Goal: Information Seeking & Learning: Learn about a topic

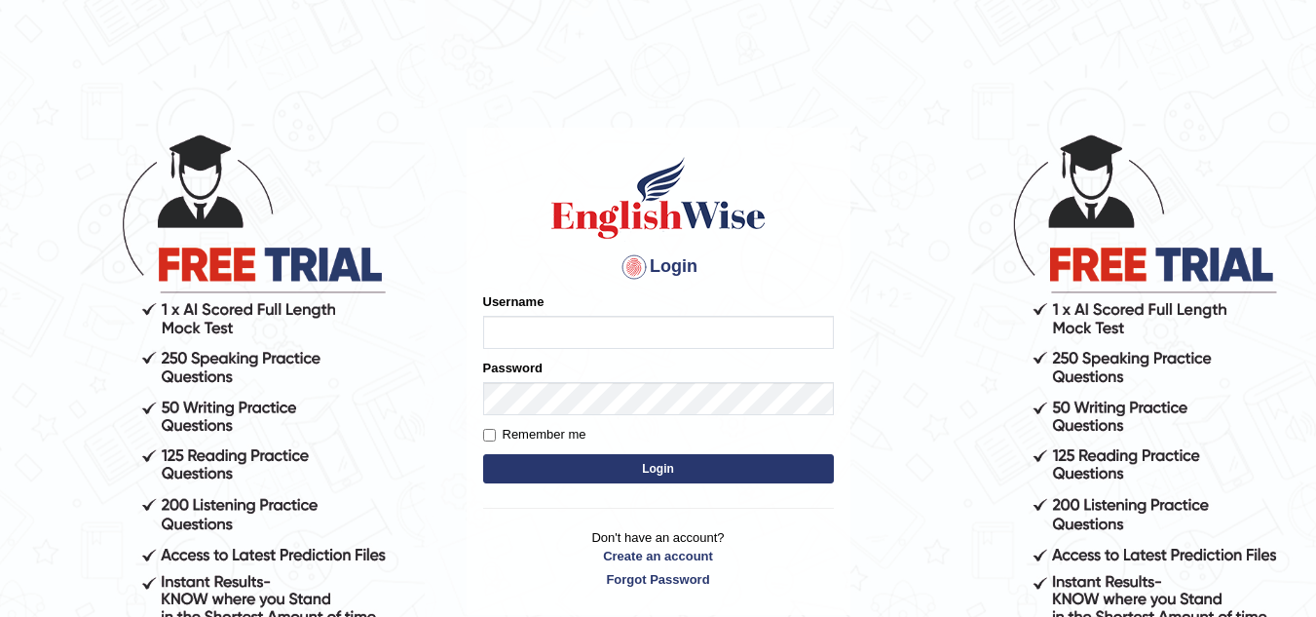
click at [494, 333] on input "Username" at bounding box center [658, 332] width 351 height 33
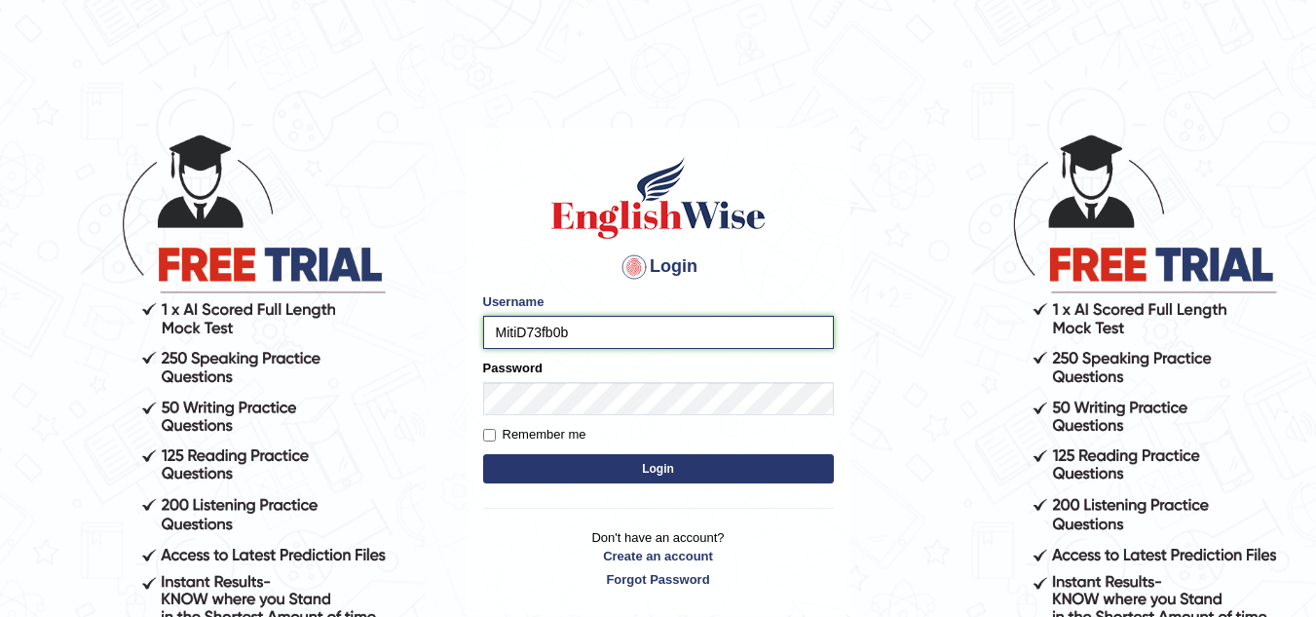
click at [566, 333] on input "MitiD73fb0b" at bounding box center [658, 332] width 351 height 33
type input "MitiD"
click at [643, 471] on button "Login" at bounding box center [658, 468] width 351 height 29
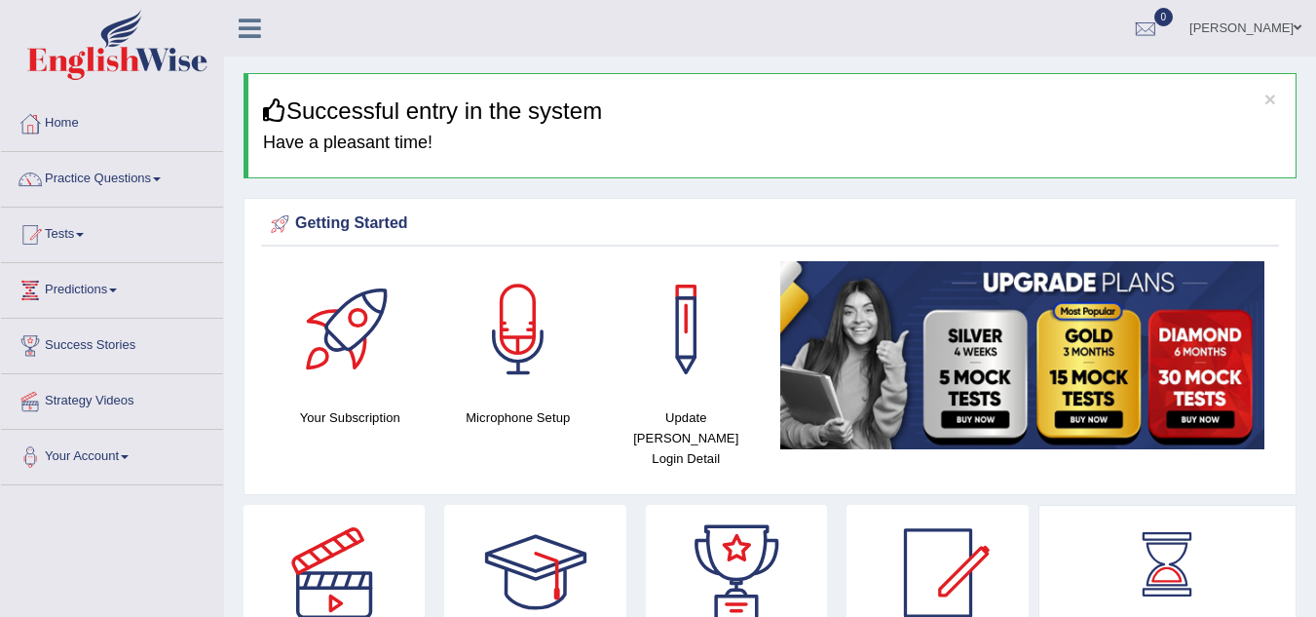
click at [161, 178] on span at bounding box center [157, 179] width 8 height 4
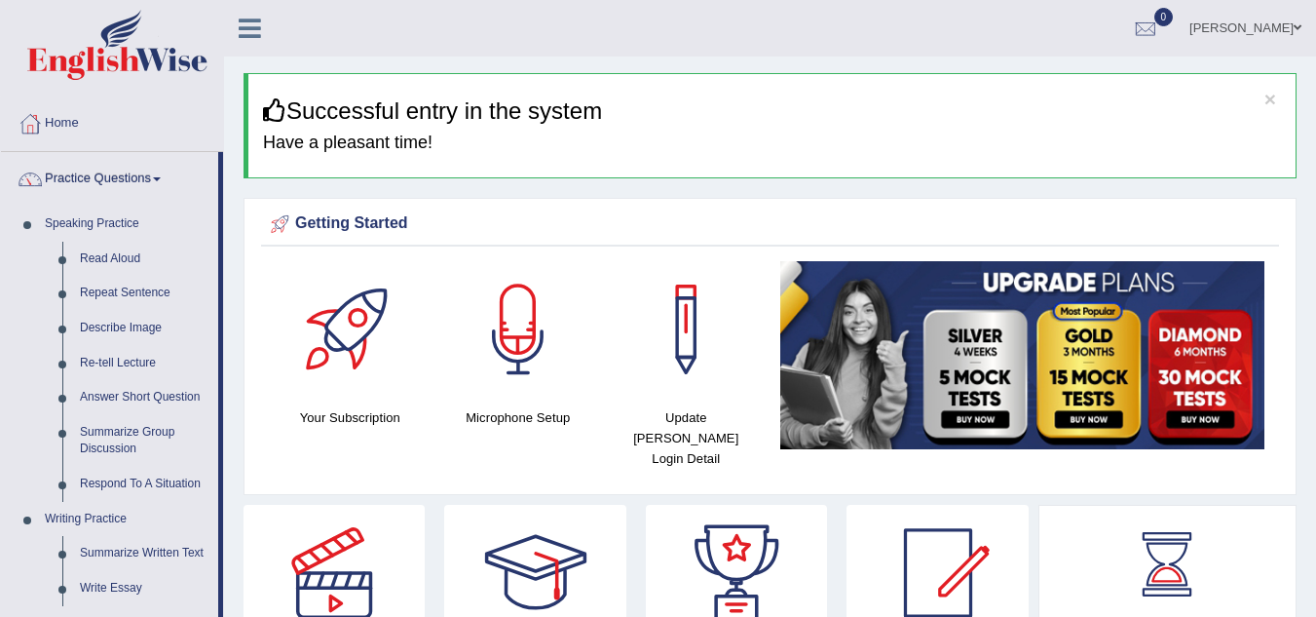
click at [127, 258] on link "Read Aloud" at bounding box center [144, 259] width 147 height 35
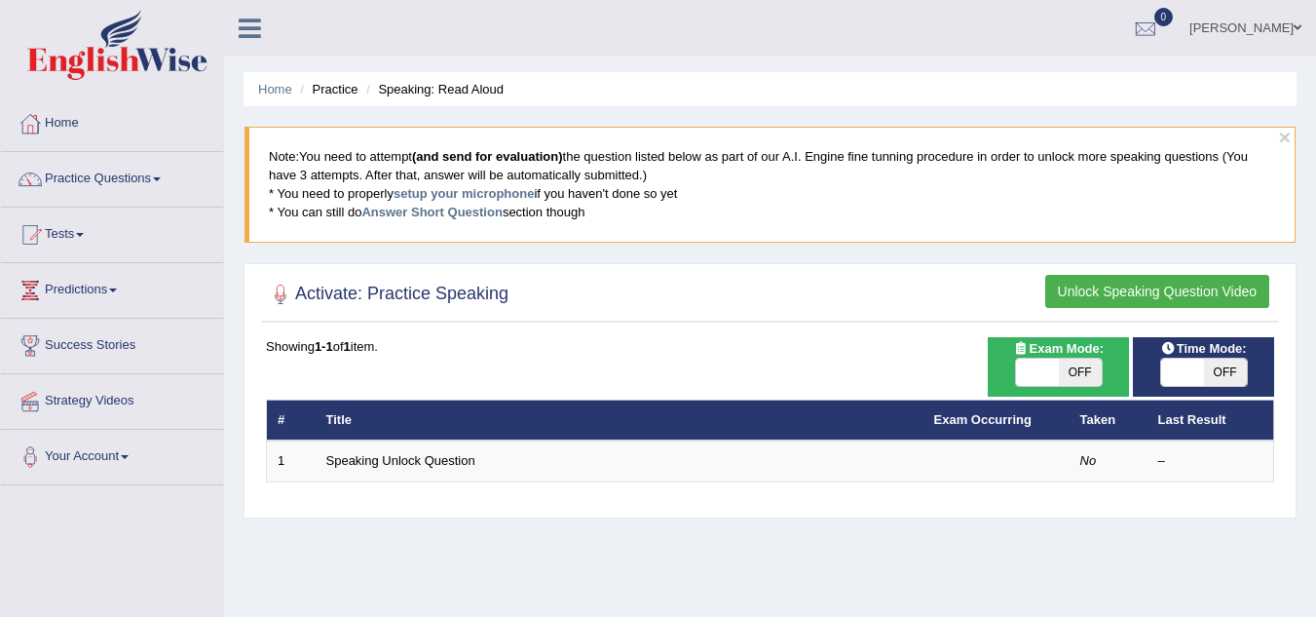
click at [161, 179] on span at bounding box center [157, 179] width 8 height 4
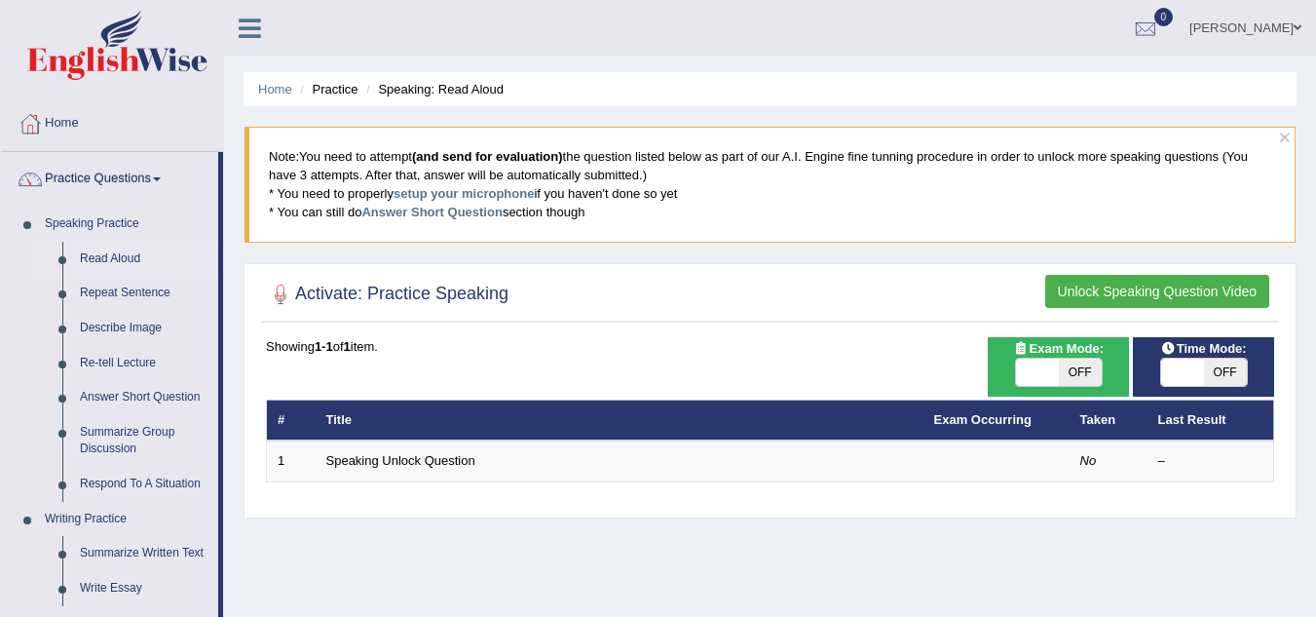
click at [132, 548] on link "Summarize Written Text" at bounding box center [144, 553] width 147 height 35
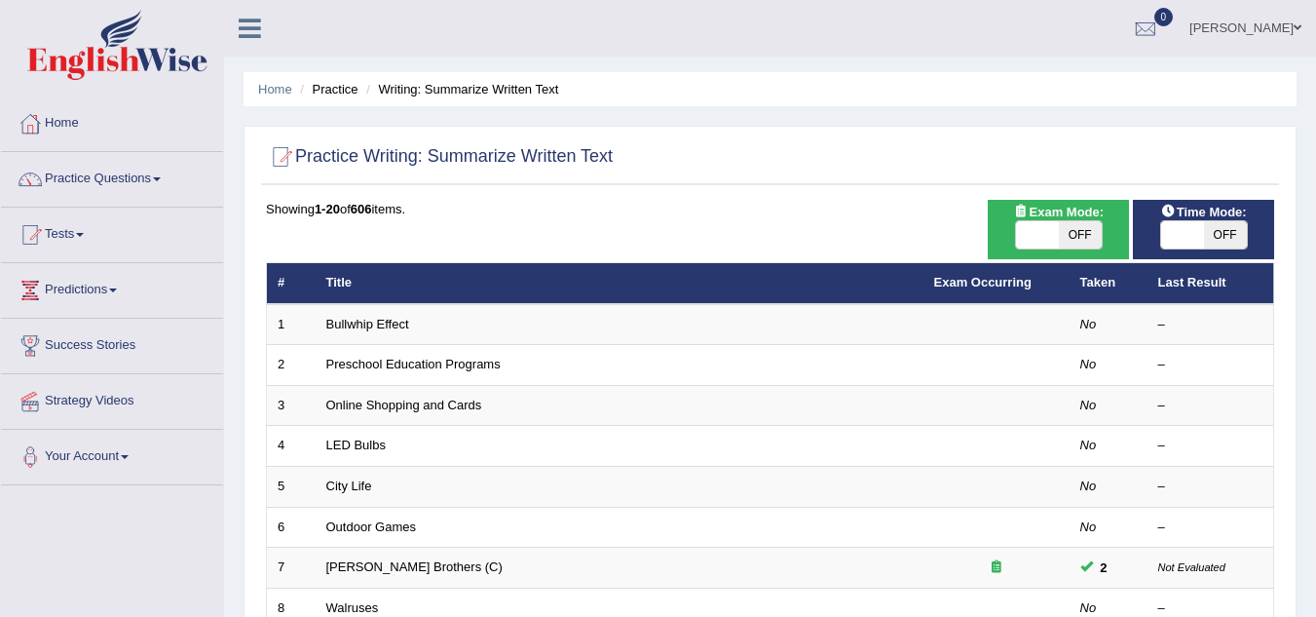
click at [1075, 232] on span "OFF" at bounding box center [1080, 234] width 43 height 27
checkbox input "true"
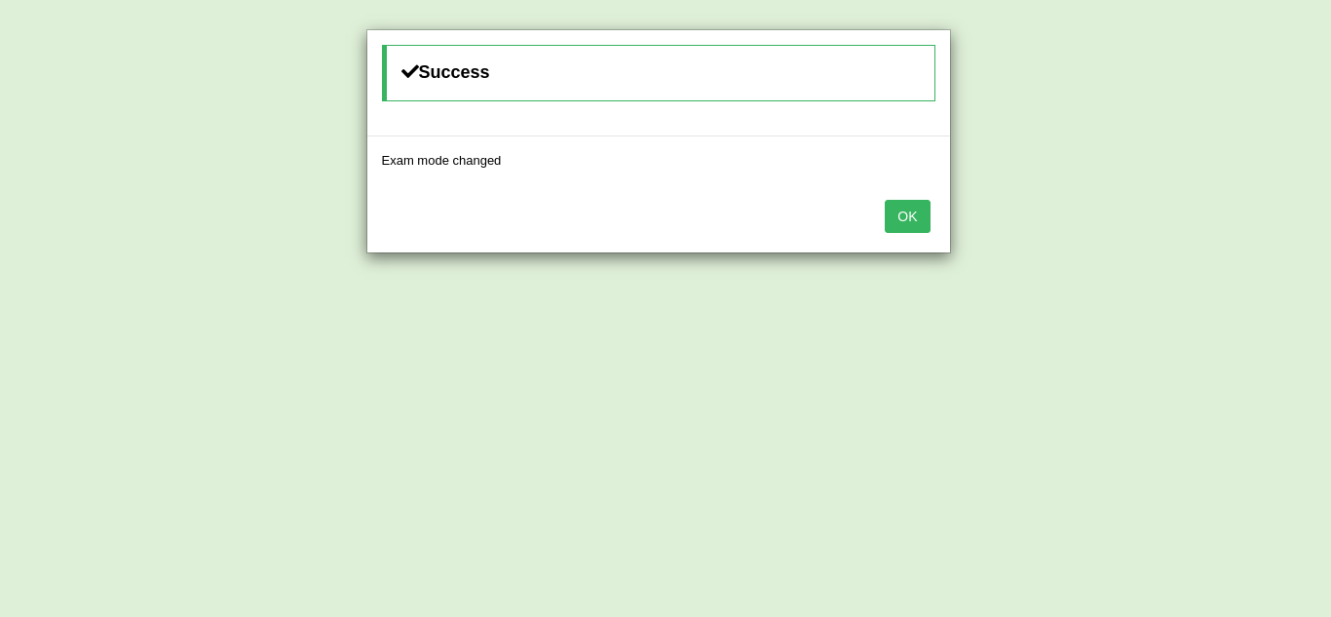
click at [904, 224] on button "OK" at bounding box center [907, 216] width 45 height 33
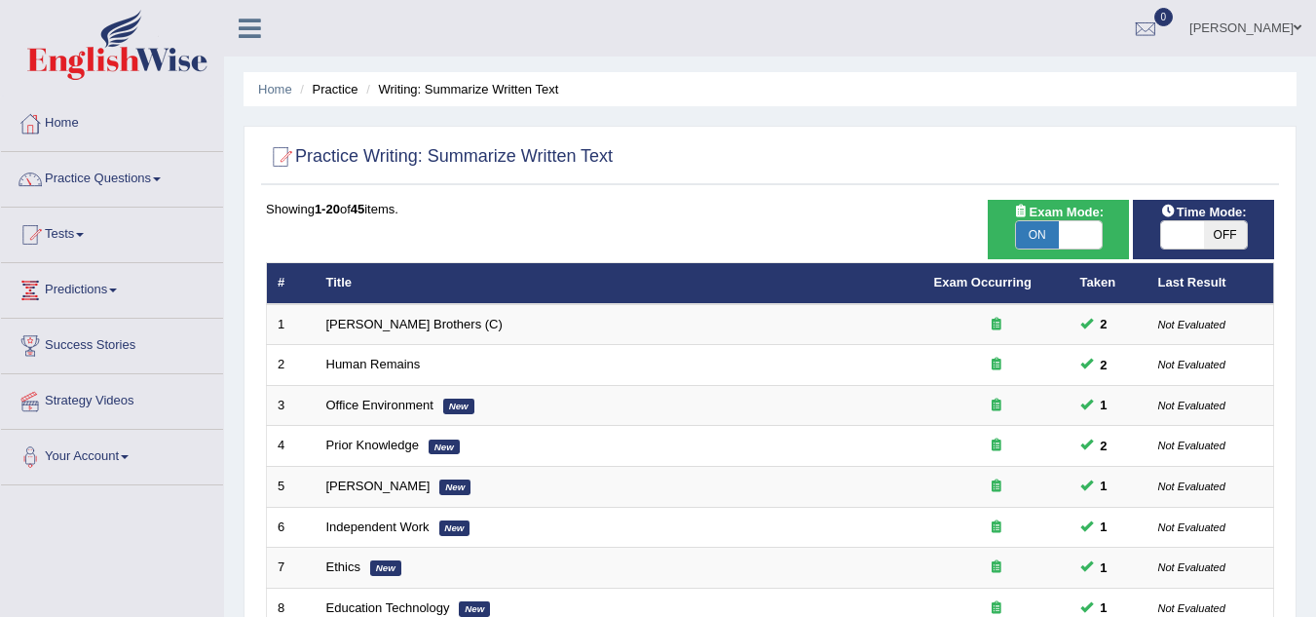
click at [1204, 231] on span "OFF" at bounding box center [1225, 234] width 43 height 27
checkbox input "true"
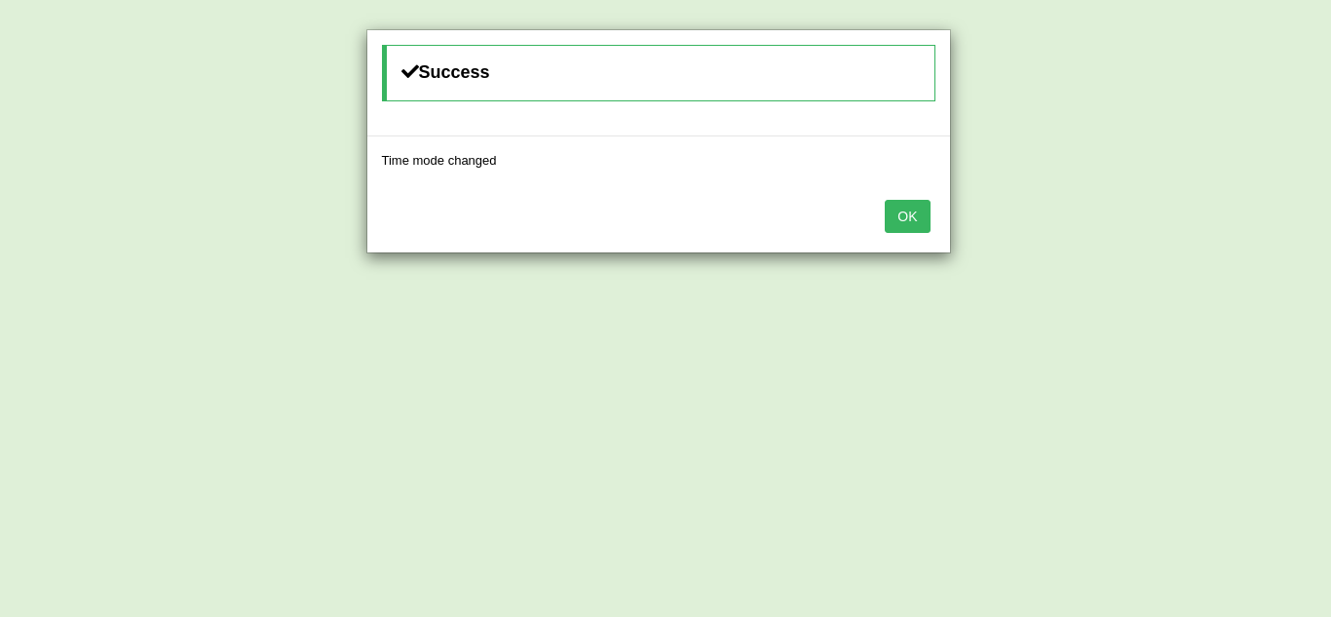
click at [912, 214] on button "OK" at bounding box center [907, 216] width 45 height 33
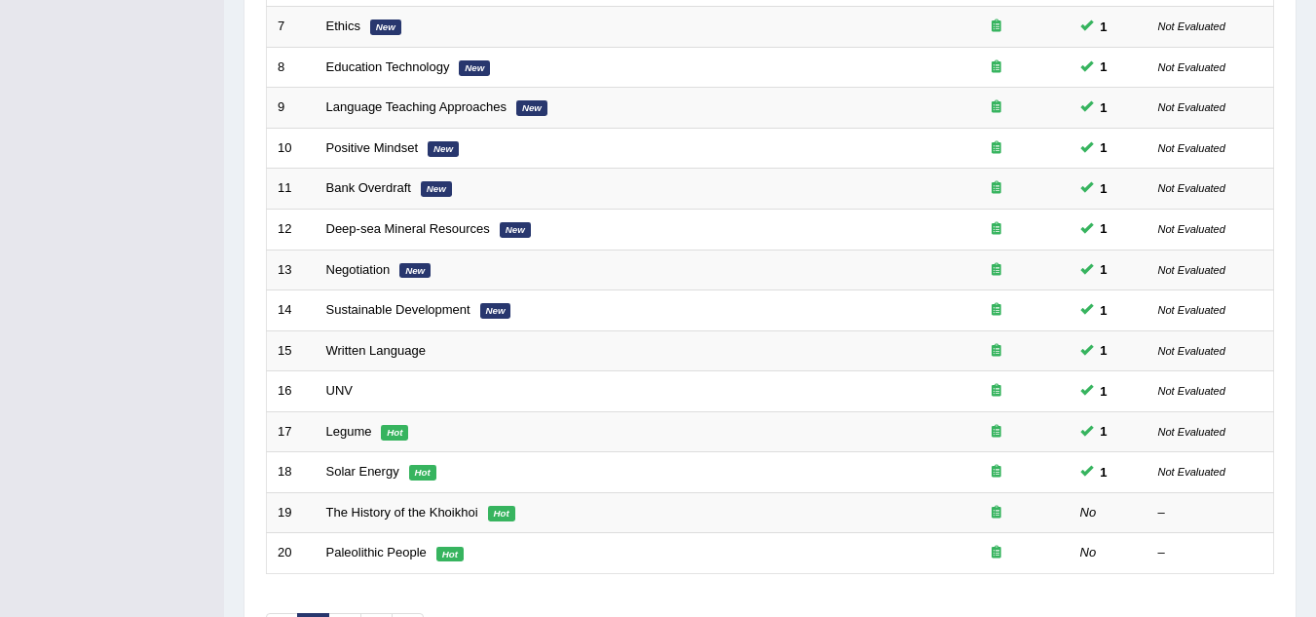
scroll to position [585, 0]
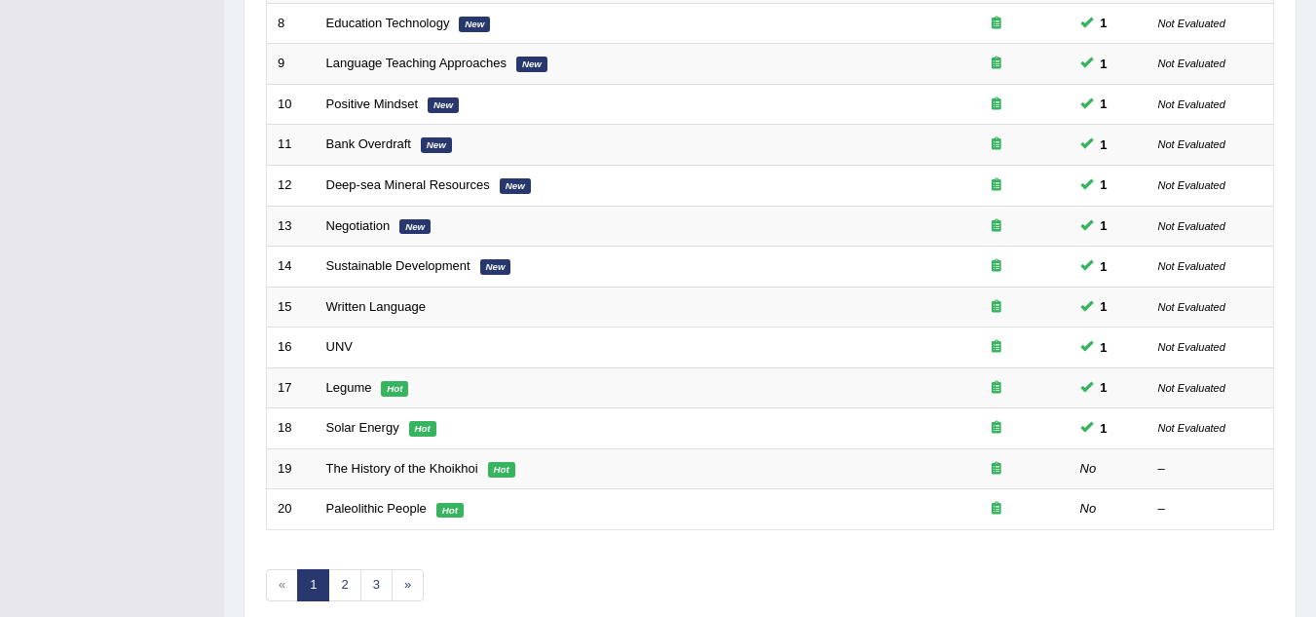
click at [399, 468] on link "The History of the Khoikhoi" at bounding box center [402, 468] width 152 height 15
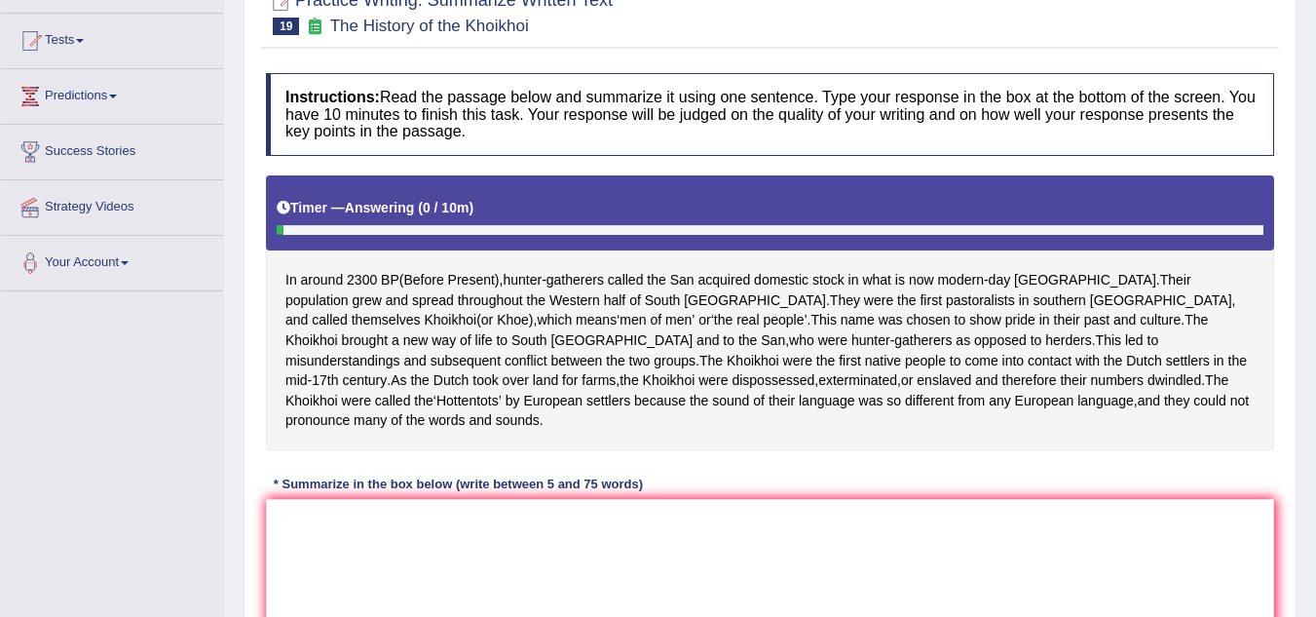
scroll to position [195, 0]
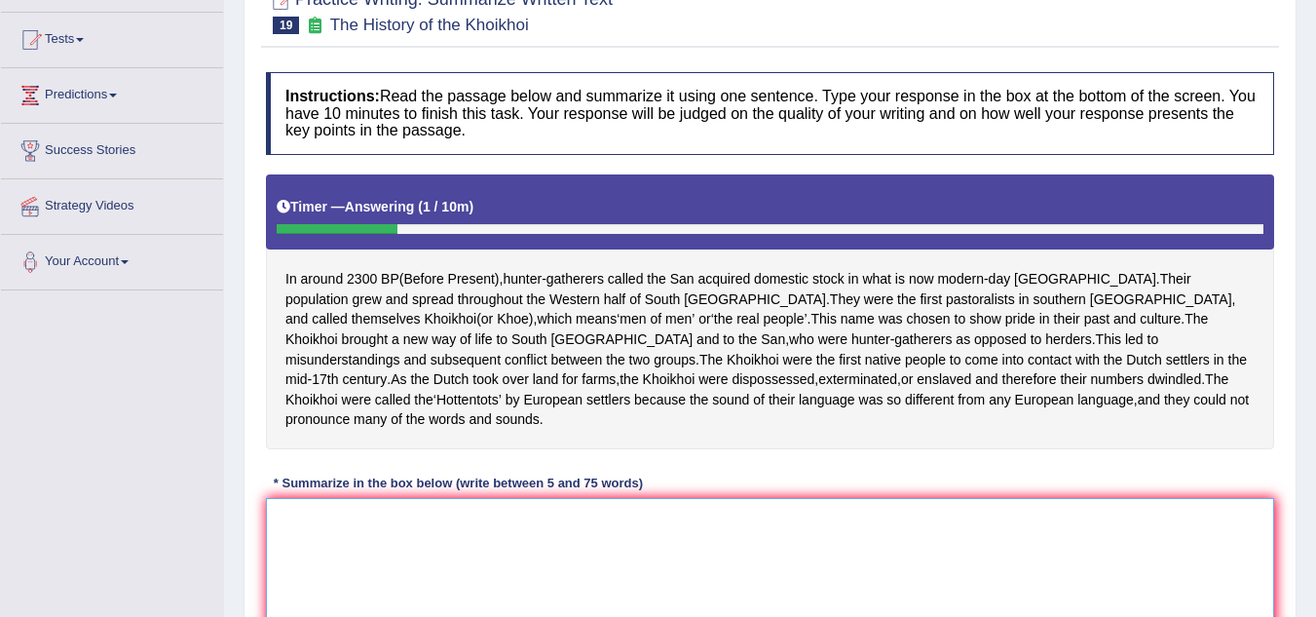
click at [428, 534] on textarea at bounding box center [770, 592] width 1008 height 189
click at [368, 517] on textarea "In around 2300before present" at bounding box center [770, 592] width 1008 height 189
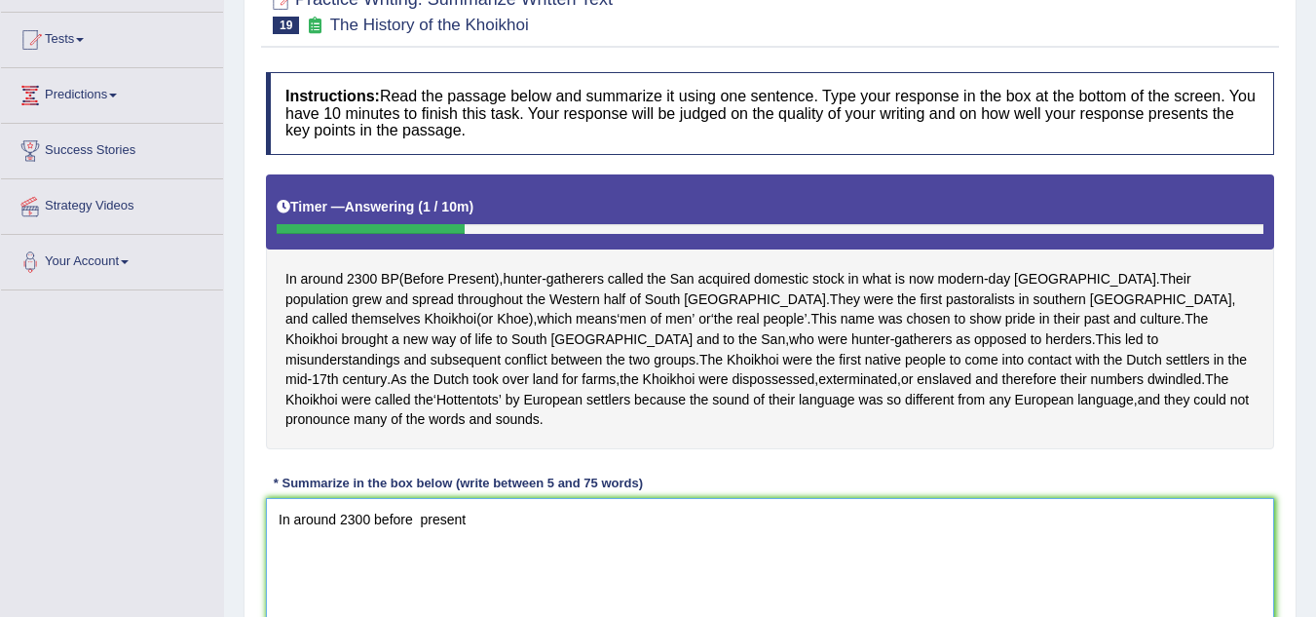
click at [380, 518] on textarea "In around 2300 before present" at bounding box center [770, 592] width 1008 height 189
click at [427, 520] on textarea "In around 2300 Before present" at bounding box center [770, 592] width 1008 height 189
click at [486, 521] on textarea "In around 2300 Before Present" at bounding box center [770, 592] width 1008 height 189
click at [485, 522] on textarea "In around 2300 Before Present," at bounding box center [770, 592] width 1008 height 189
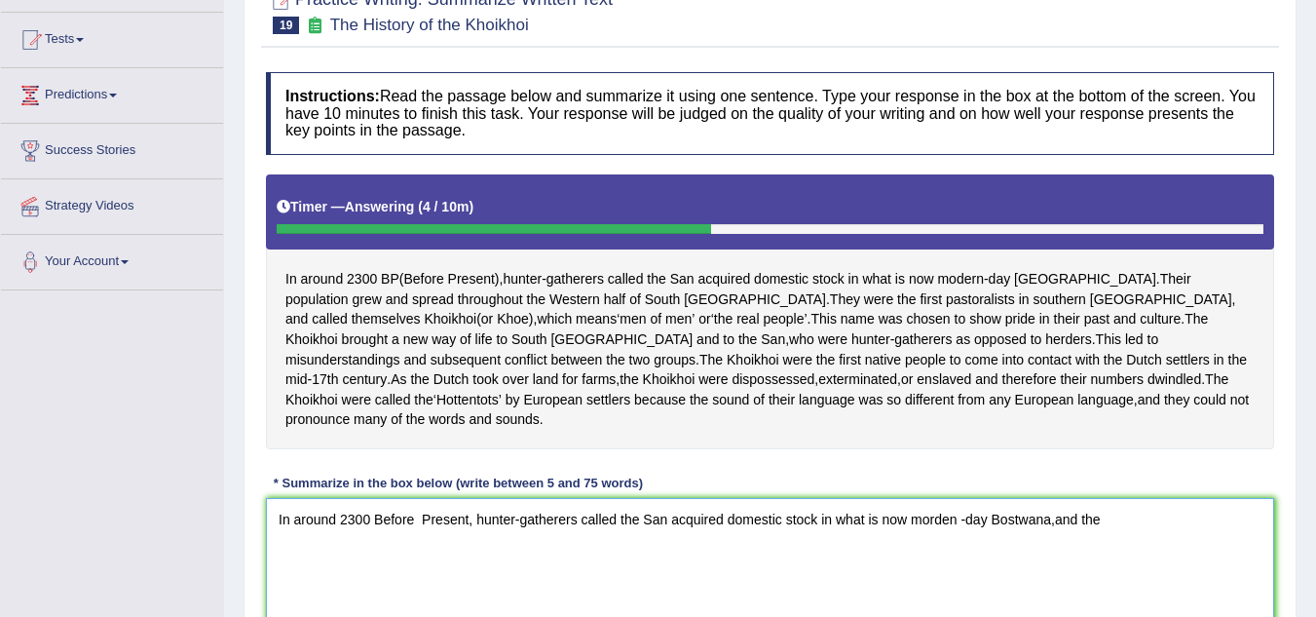
click at [1054, 520] on textarea "In around 2300 Before Present, hunter-gatherers called the San acquired domesti…" at bounding box center [770, 592] width 1008 height 189
click at [1107, 518] on textarea "In around 2300 Before Present, hunter-gatherers called the San acquired domesti…" at bounding box center [770, 592] width 1008 height 189
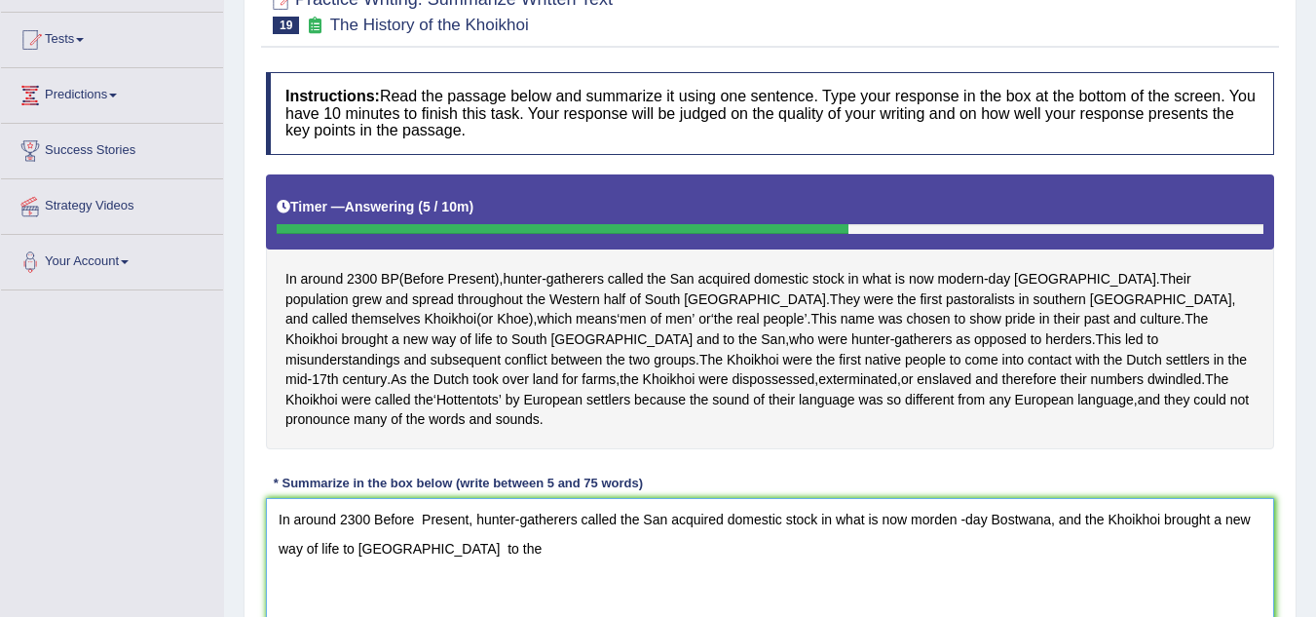
click at [462, 548] on textarea "In around 2300 Before Present, hunter-gatherers called the San acquired domesti…" at bounding box center [770, 592] width 1008 height 189
click at [496, 549] on textarea "In around 2300 Before Present, hunter-gatherers called the San acquired domesti…" at bounding box center [770, 592] width 1008 height 189
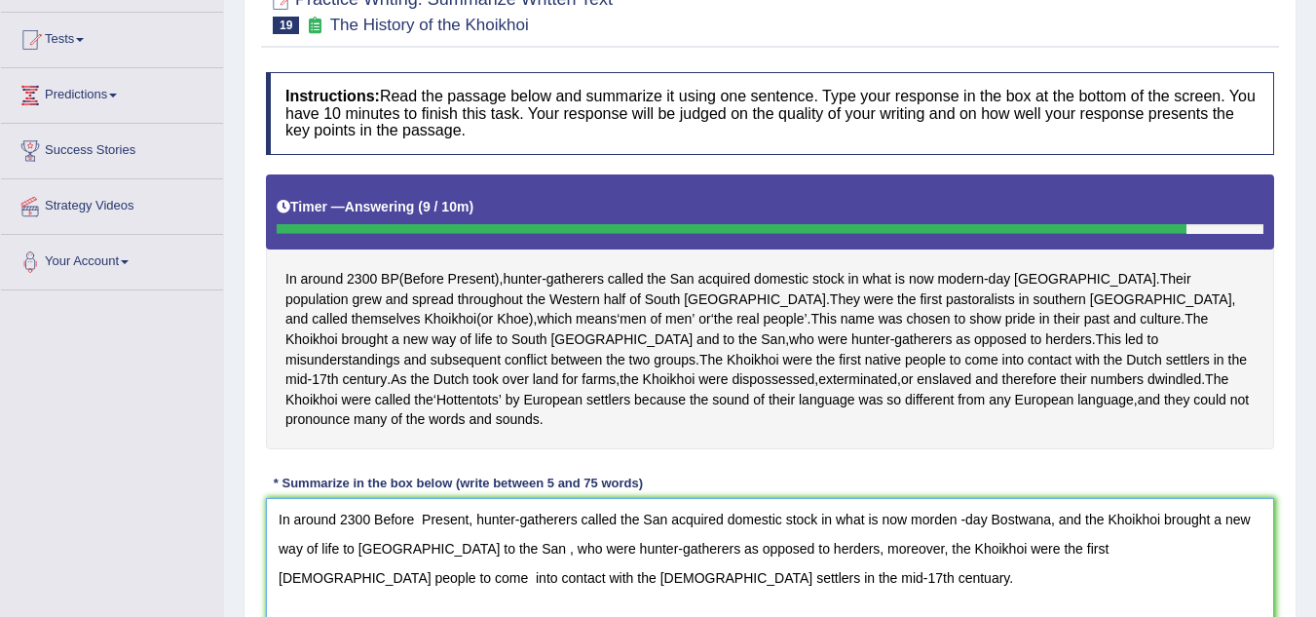
click at [961, 515] on textarea "In around 2300 Before Present, hunter-gatherers called the San acquired domesti…" at bounding box center [770, 592] width 1008 height 189
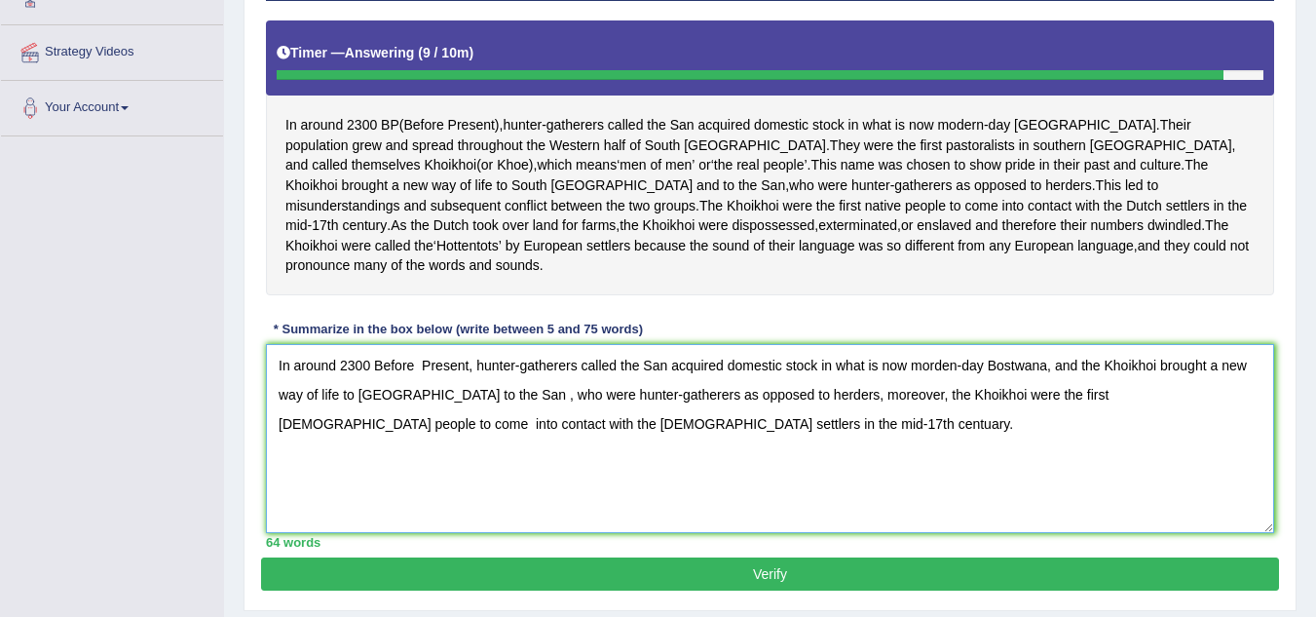
scroll to position [351, 0]
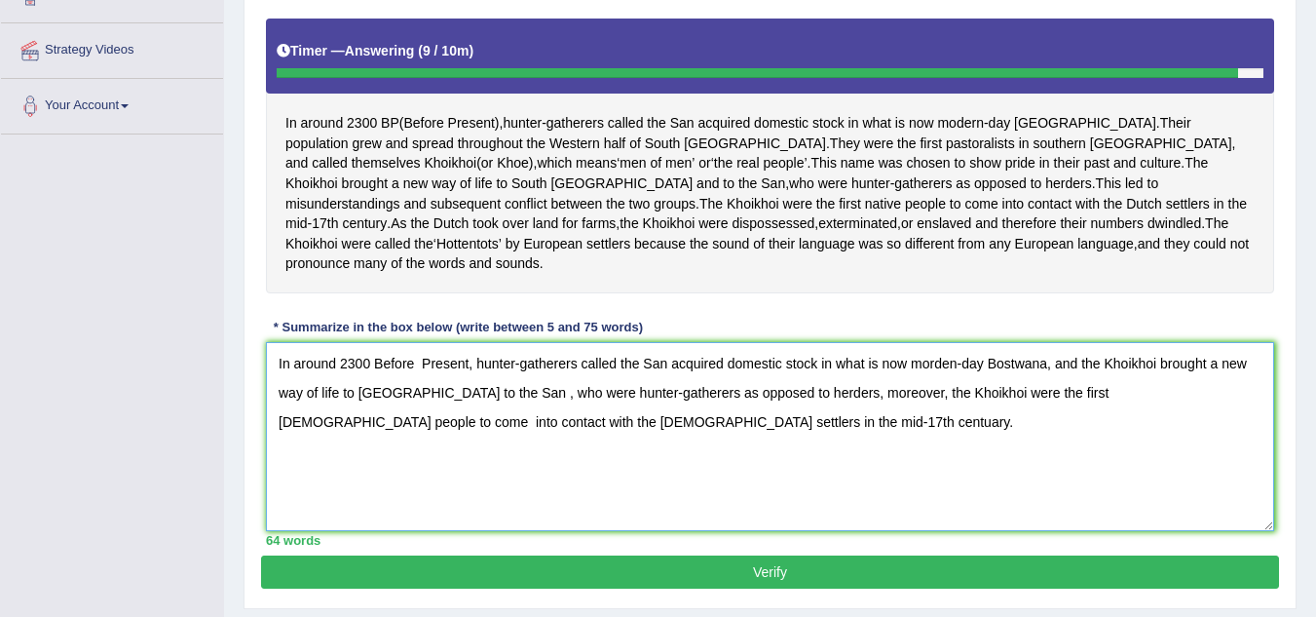
click at [430, 393] on textarea "In around 2300 Before Present, hunter-gatherers called the San acquired domesti…" at bounding box center [770, 436] width 1008 height 189
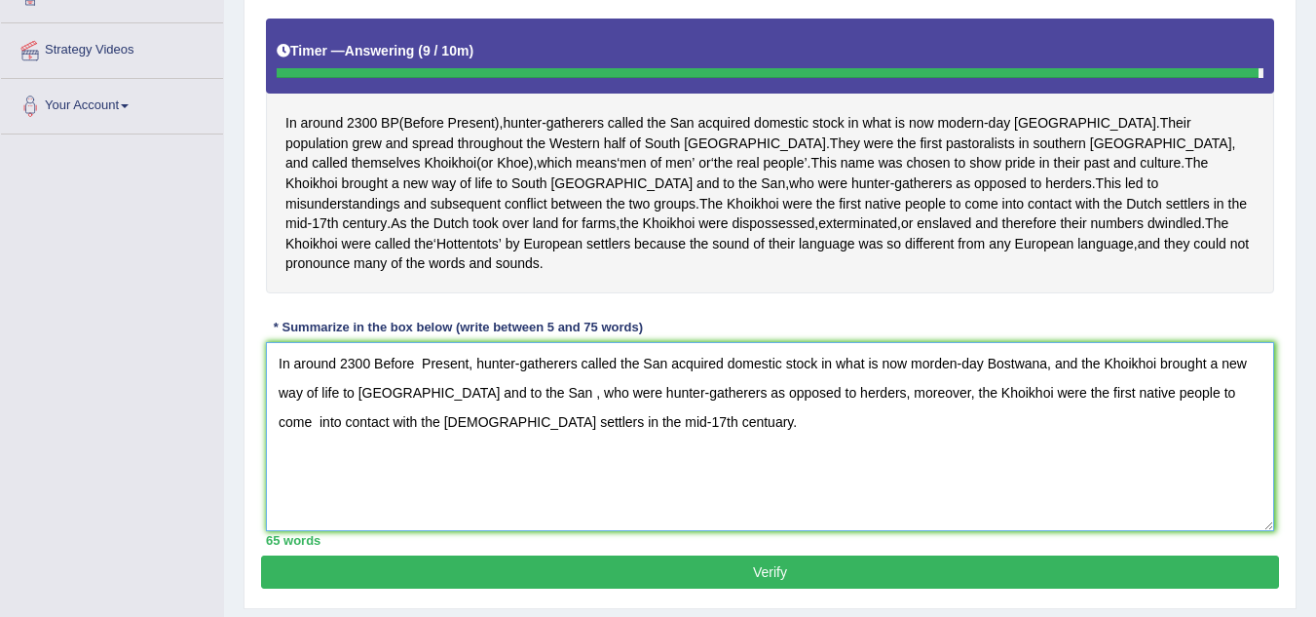
type textarea "In around 2300 Before Present, hunter-gatherers called the San acquired domesti…"
click at [755, 568] on button "Verify" at bounding box center [770, 571] width 1018 height 33
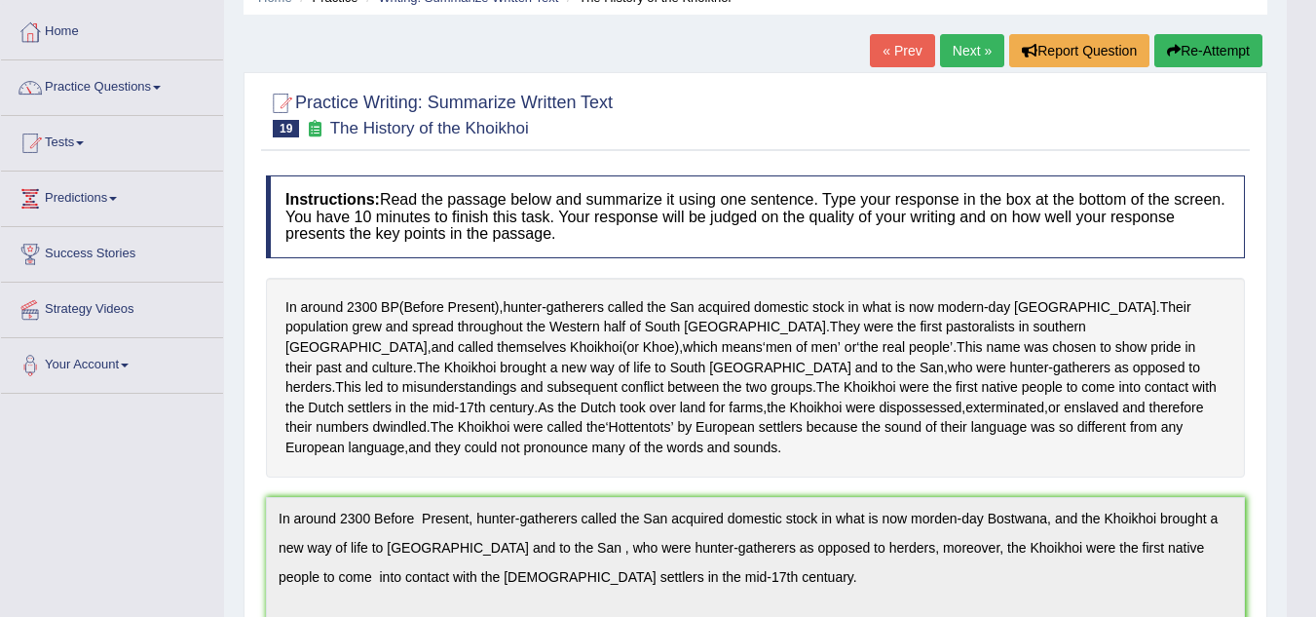
scroll to position [0, 0]
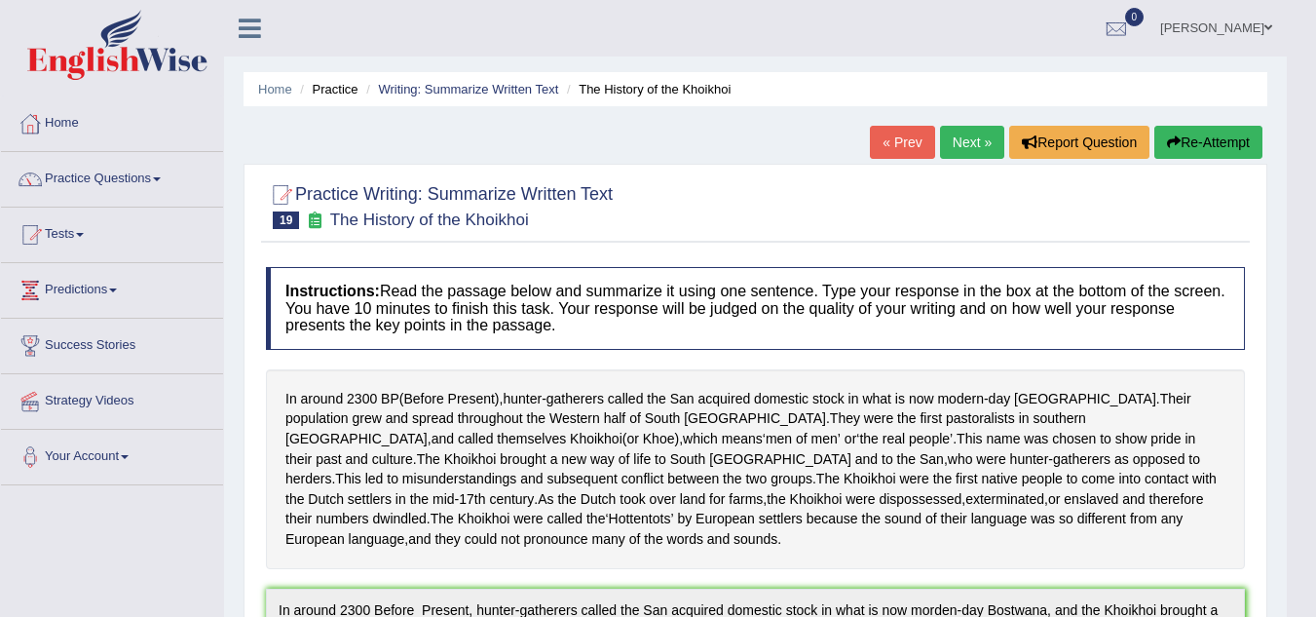
click at [952, 152] on link "Next »" at bounding box center [972, 142] width 64 height 33
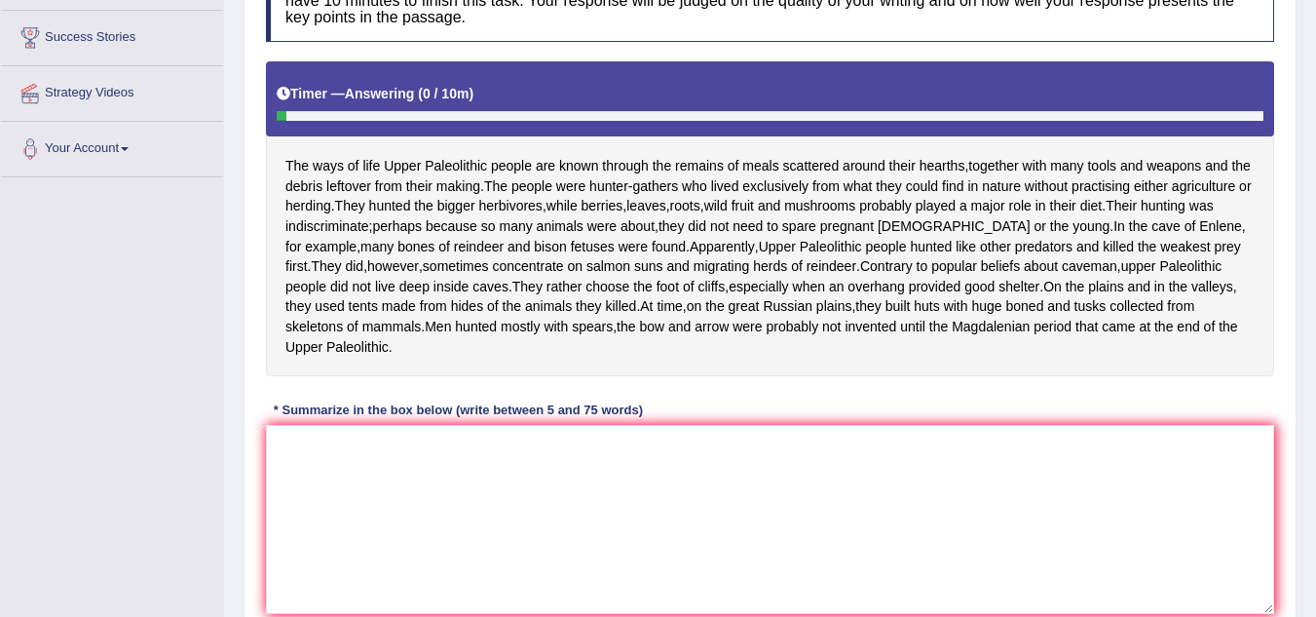
scroll to position [312, 0]
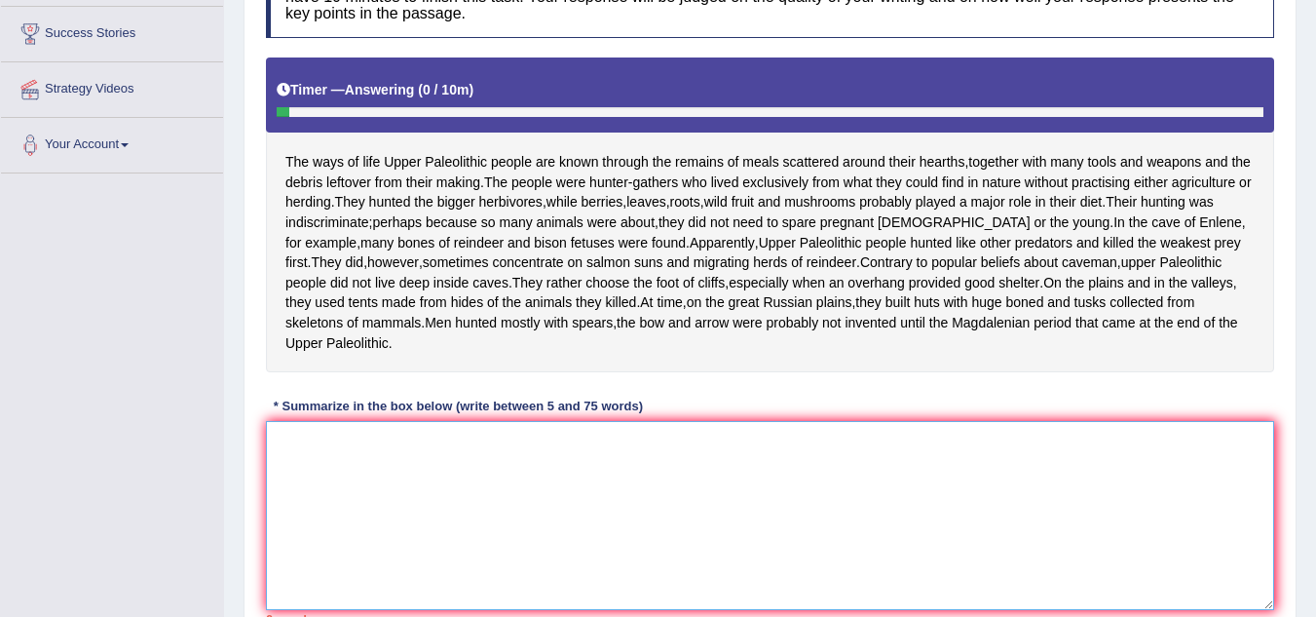
click at [436, 549] on textarea at bounding box center [770, 515] width 1008 height 189
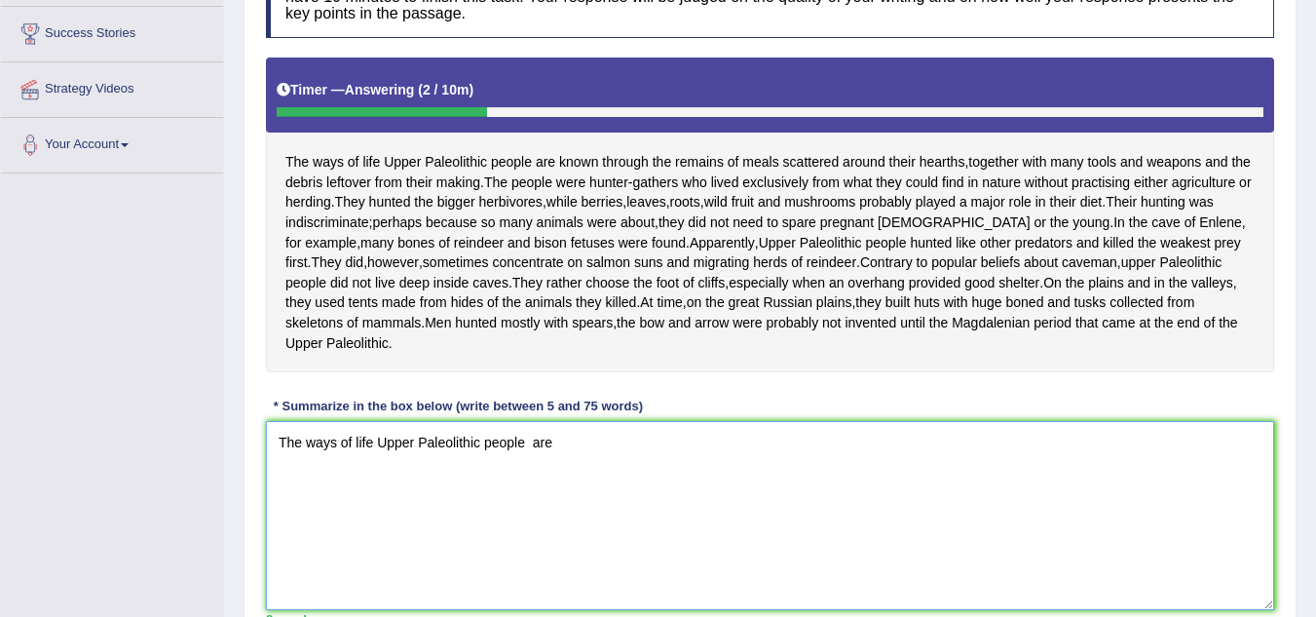
click at [531, 462] on textarea "The ways of life Upper Paleolithic people are" at bounding box center [770, 515] width 1008 height 189
click at [556, 463] on textarea "The ways of life Upper Paleolithic people are" at bounding box center [770, 515] width 1008 height 189
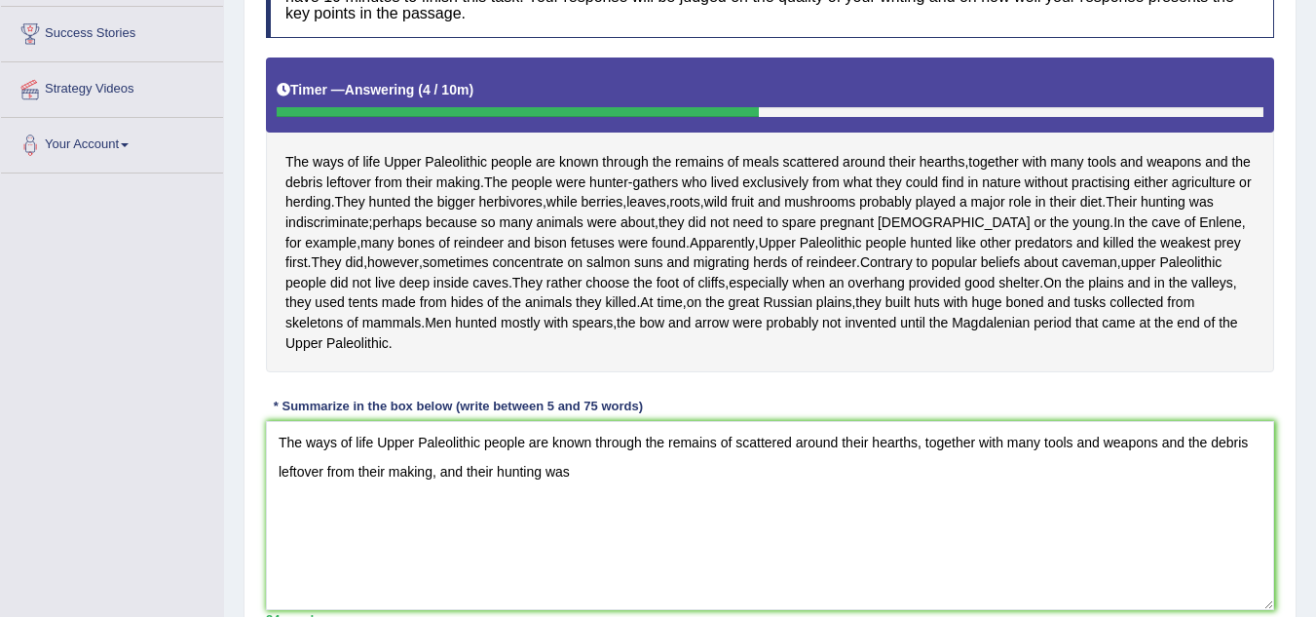
click at [367, 266] on span "however" at bounding box center [393, 262] width 52 height 20
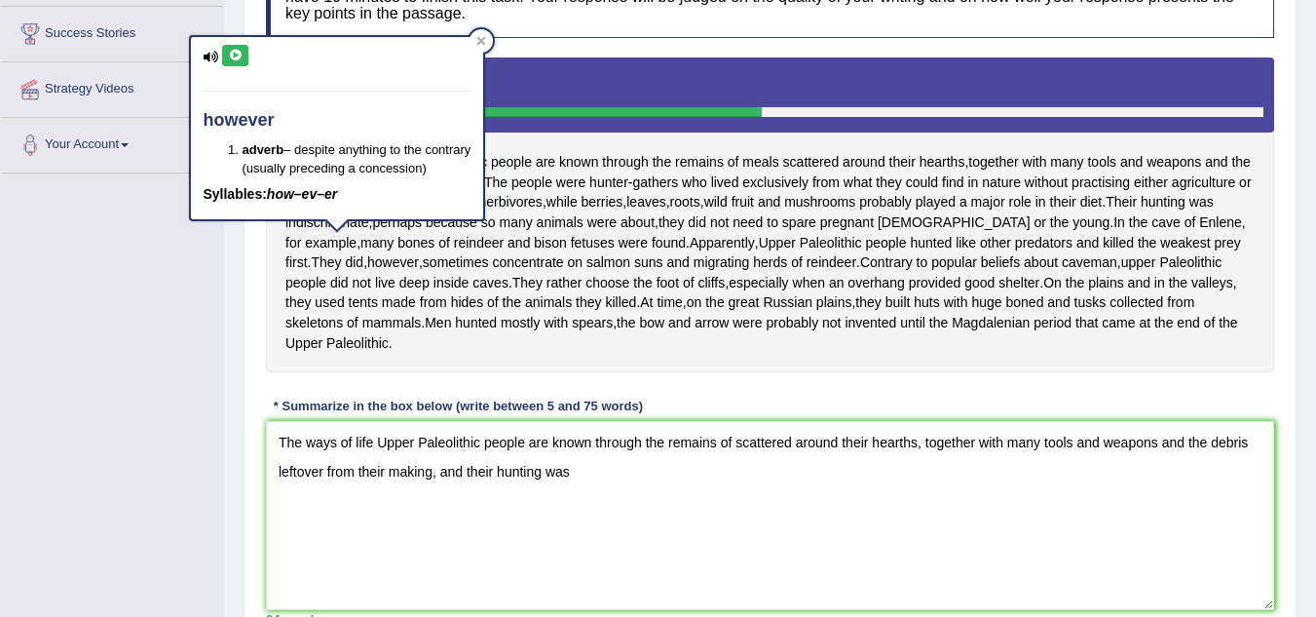
click at [119, 424] on div "Toggle navigation Home Practice Questions Speaking Practice Read Aloud Repeat S…" at bounding box center [658, 214] width 1316 height 1053
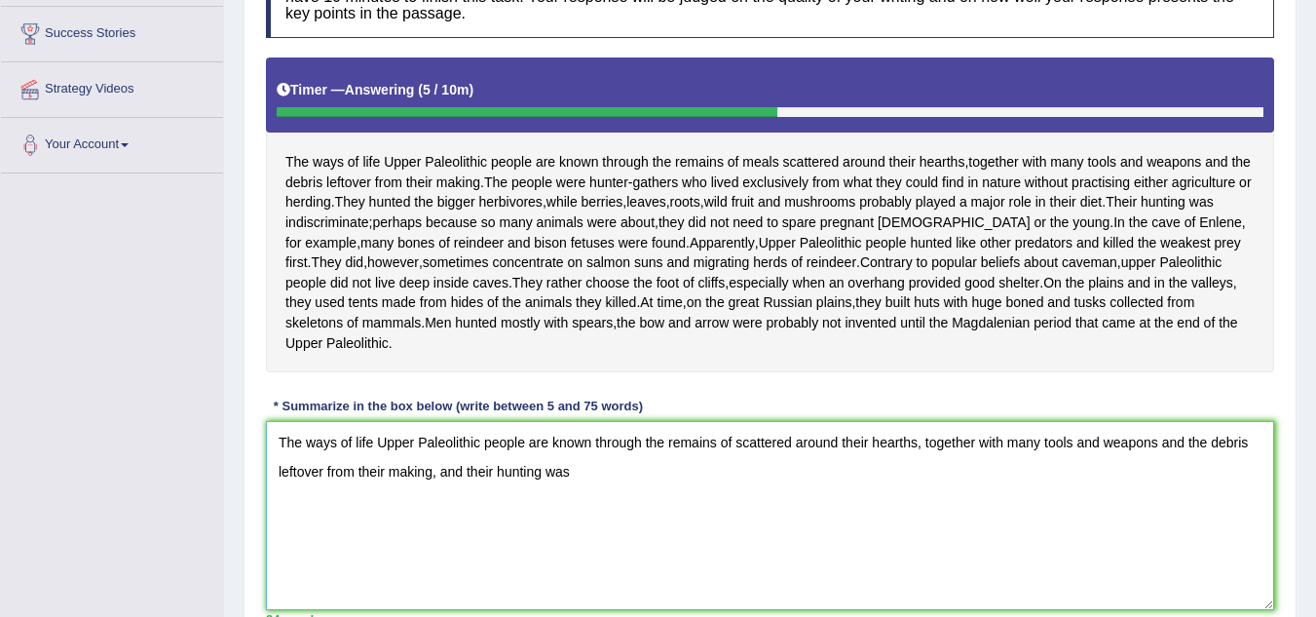
click at [570, 492] on textarea "The ways of life Upper Paleolithic people are known through the remains of scat…" at bounding box center [770, 515] width 1008 height 189
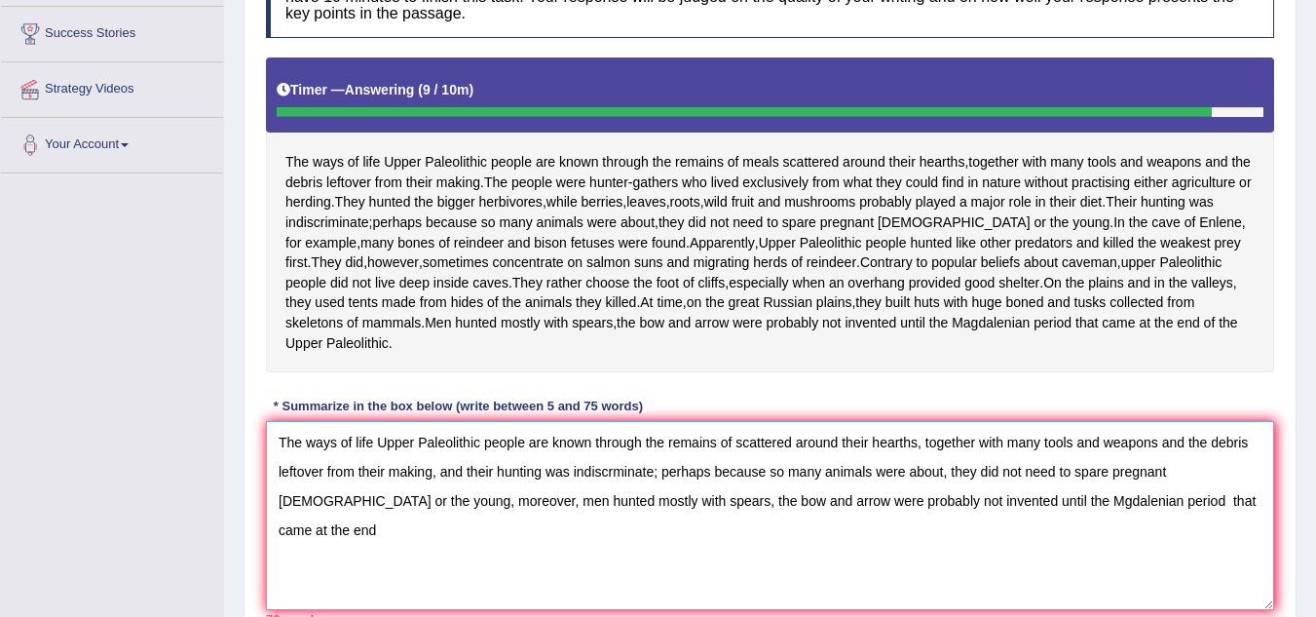
click at [1097, 519] on textarea "The ways of life Upper Paleolithic people are known through the remains of scat…" at bounding box center [770, 515] width 1008 height 189
click at [1167, 522] on textarea "The ways of life Upper Paleolithic people are known through the remains of scat…" at bounding box center [770, 515] width 1008 height 189
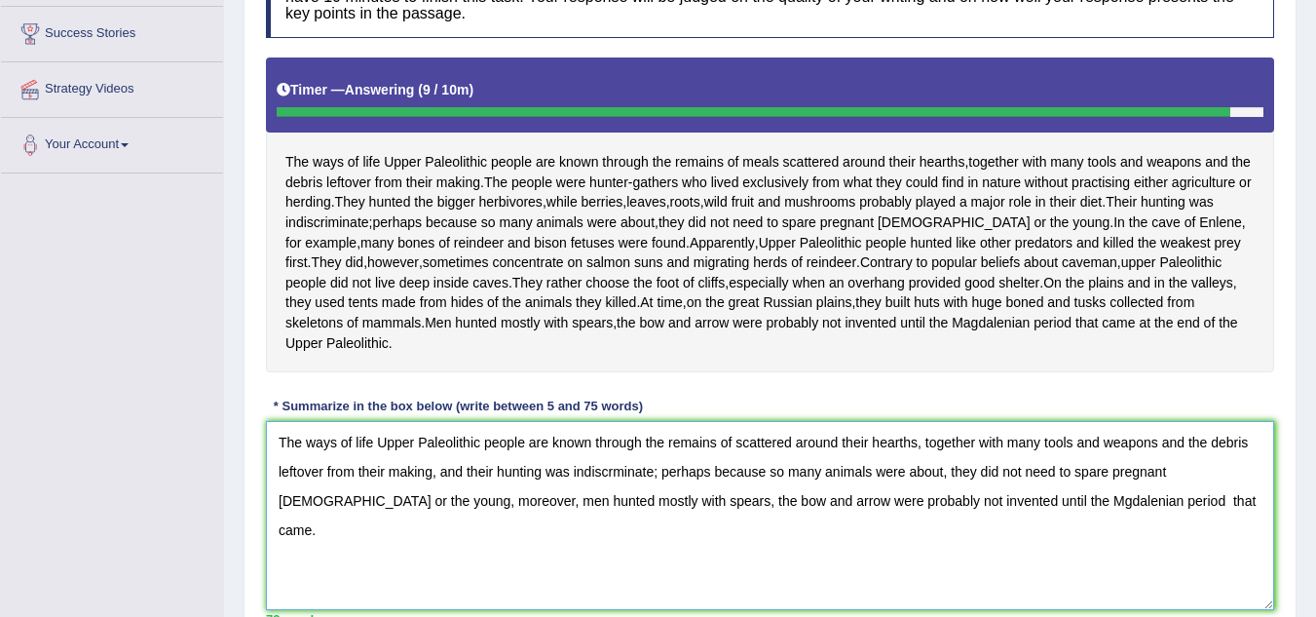
type textarea "The ways of life Upper Paleolithic people are known through the remains of scat…"
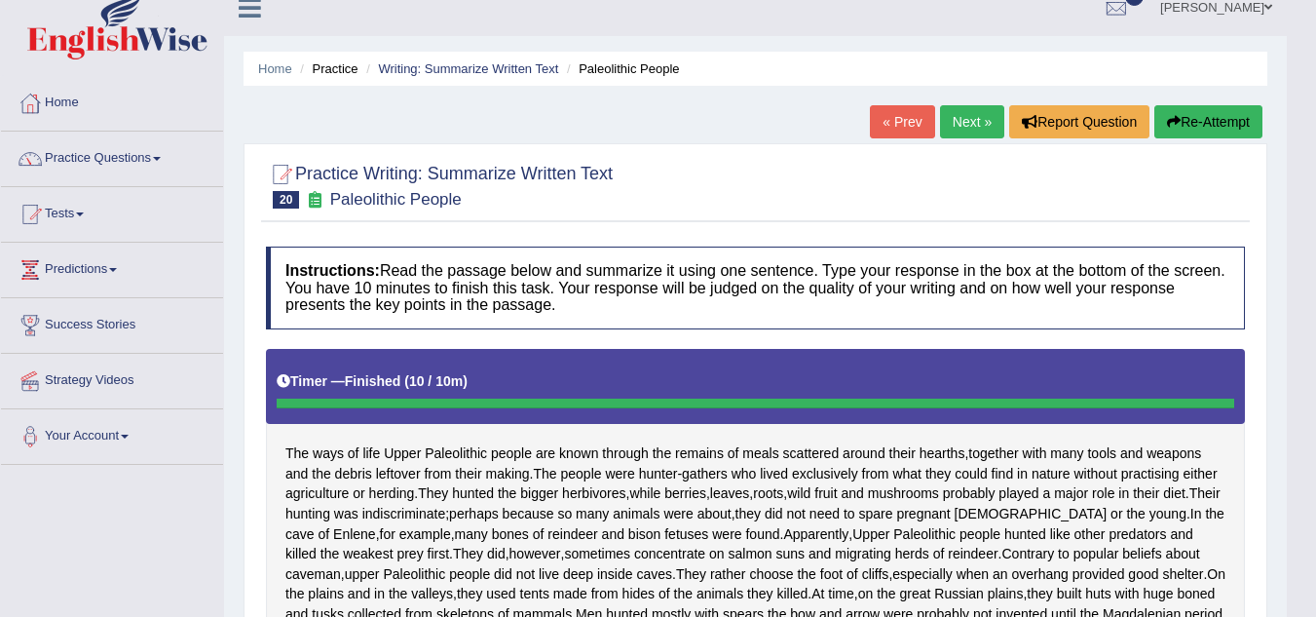
scroll to position [0, 0]
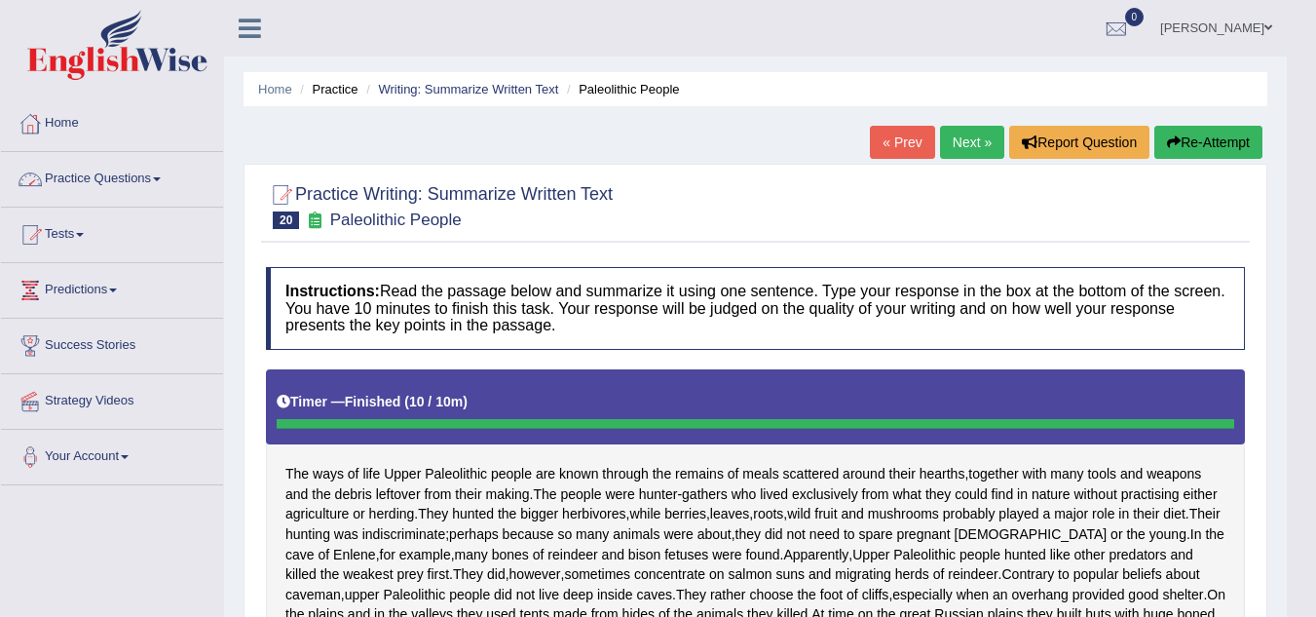
click at [161, 181] on link "Practice Questions" at bounding box center [112, 176] width 222 height 49
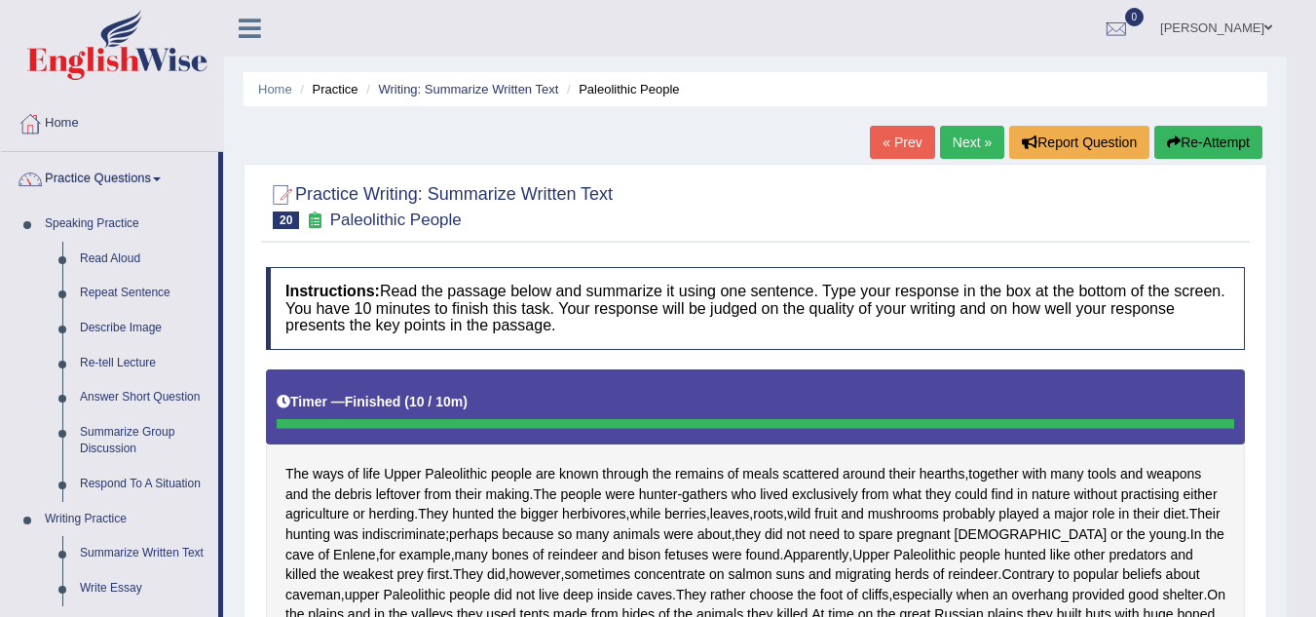
click at [86, 588] on link "Write Essay" at bounding box center [144, 588] width 147 height 35
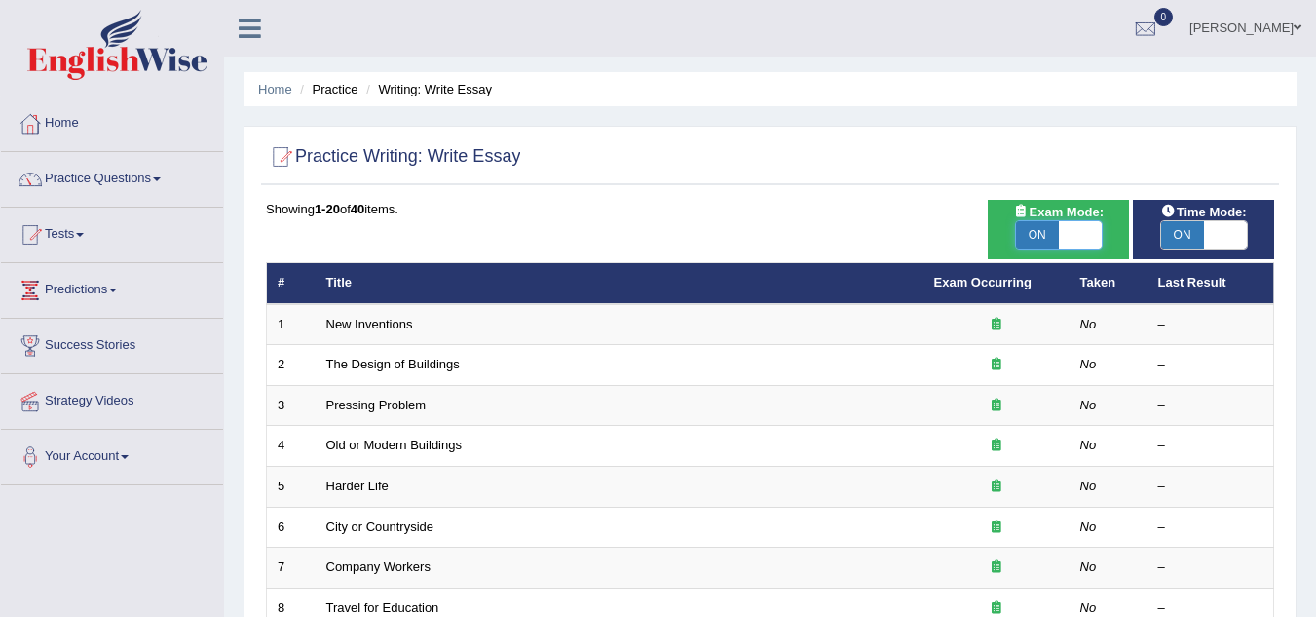
click at [1079, 237] on span at bounding box center [1080, 234] width 43 height 27
checkbox input "false"
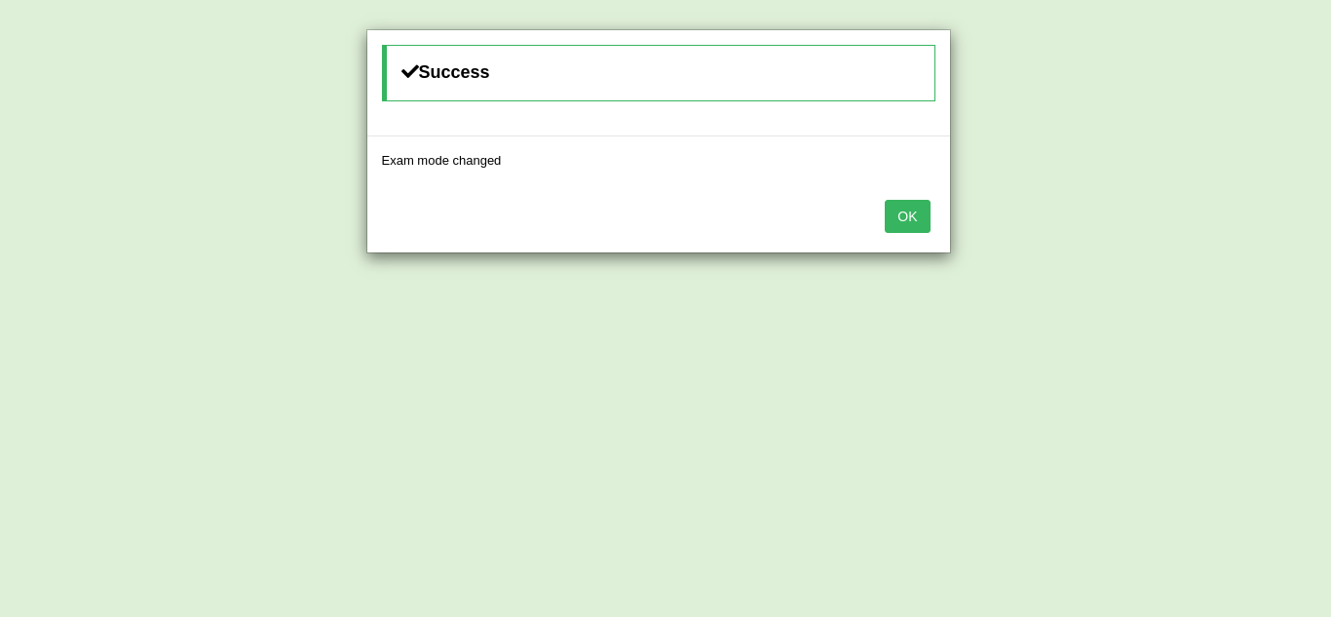
click at [905, 216] on button "OK" at bounding box center [907, 216] width 45 height 33
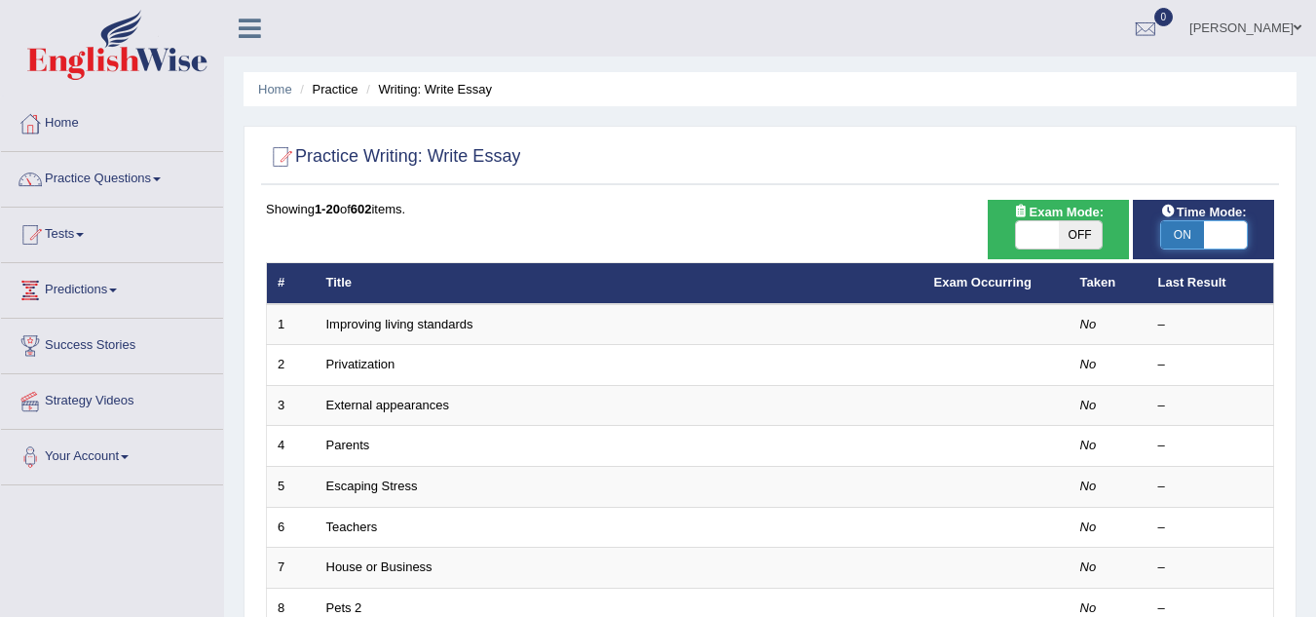
click at [1220, 228] on span at bounding box center [1225, 234] width 43 height 27
checkbox input "false"
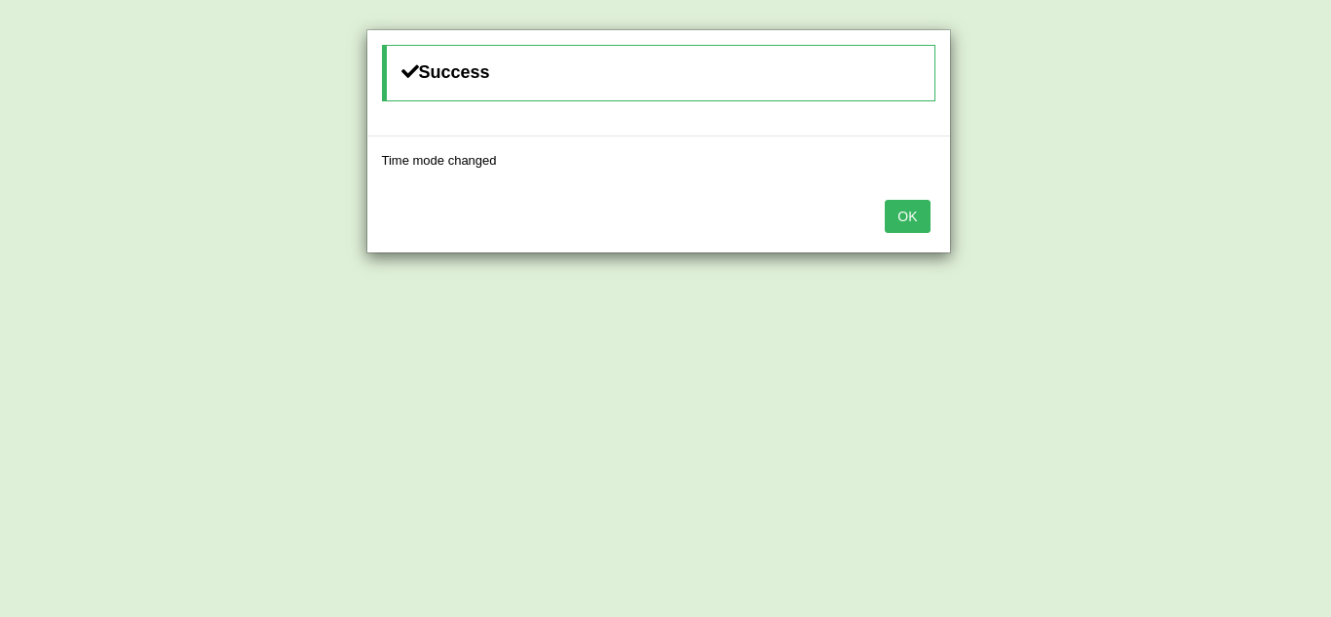
click at [916, 221] on button "OK" at bounding box center [907, 216] width 45 height 33
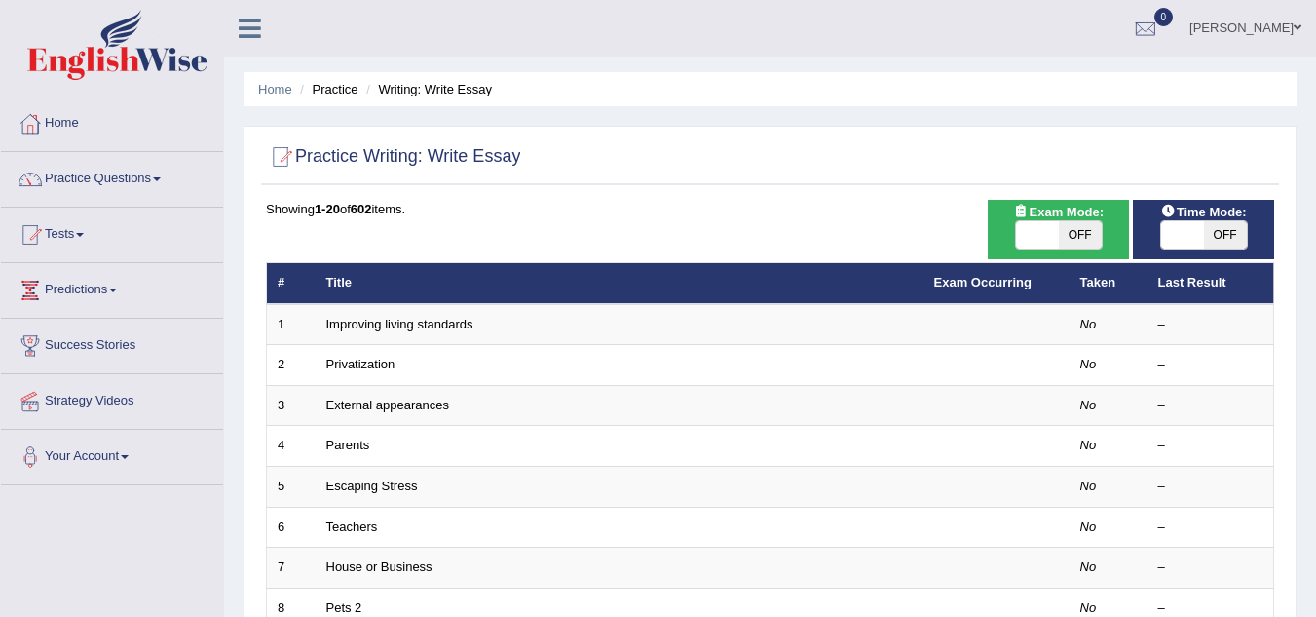
click at [426, 323] on link "Improving living standards" at bounding box center [399, 324] width 147 height 15
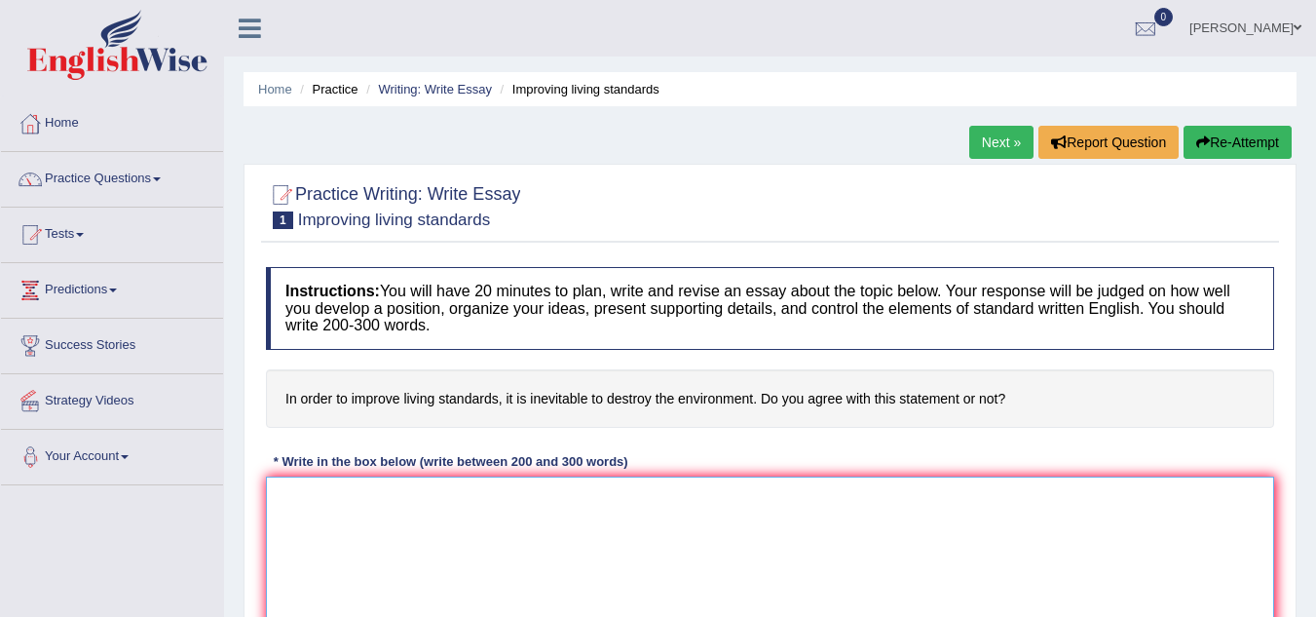
click at [269, 498] on textarea at bounding box center [770, 570] width 1008 height 189
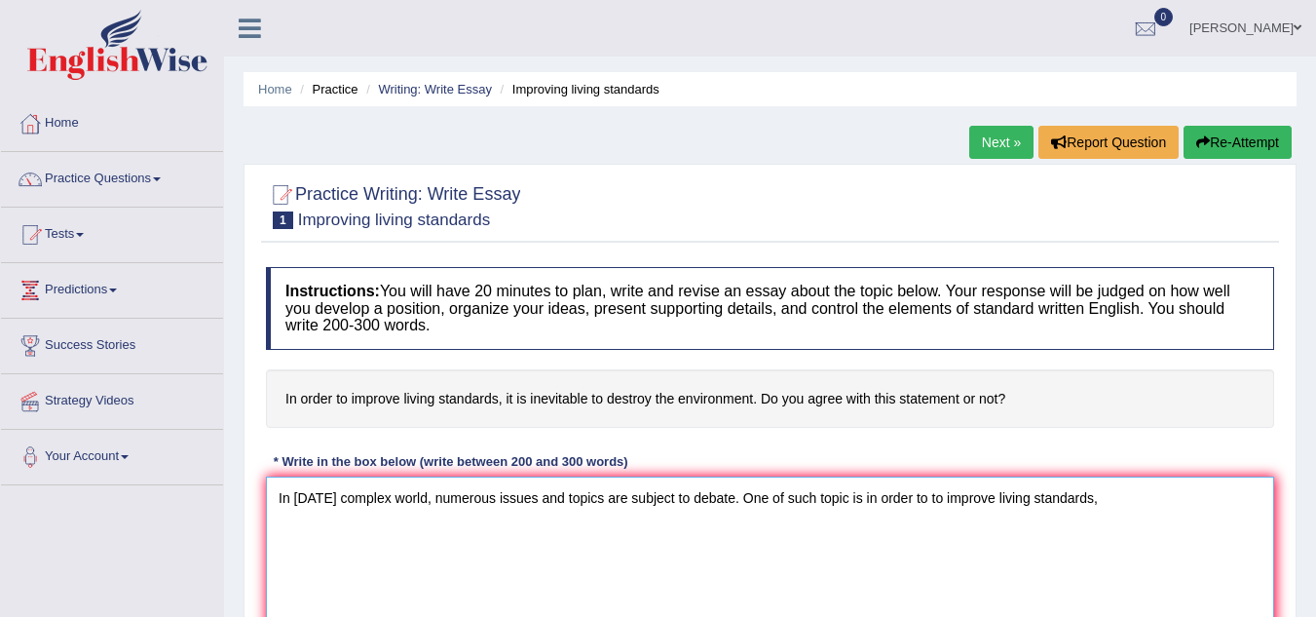
click at [872, 498] on textarea "In [DATE] complex world, numerous issues and topics are subject to debate. One …" at bounding box center [770, 570] width 1008 height 189
click at [1110, 499] on textarea "In [DATE] complex world, numerous issues and topics are subject to debate. One …" at bounding box center [770, 570] width 1008 height 189
click at [330, 528] on textarea "In [DATE] complex world, numerous issues and topics are subject to debate. One …" at bounding box center [770, 570] width 1008 height 189
click at [379, 525] on textarea "In [DATE] complex world, numerous issues and topics are subject to debate. One …" at bounding box center [770, 570] width 1008 height 189
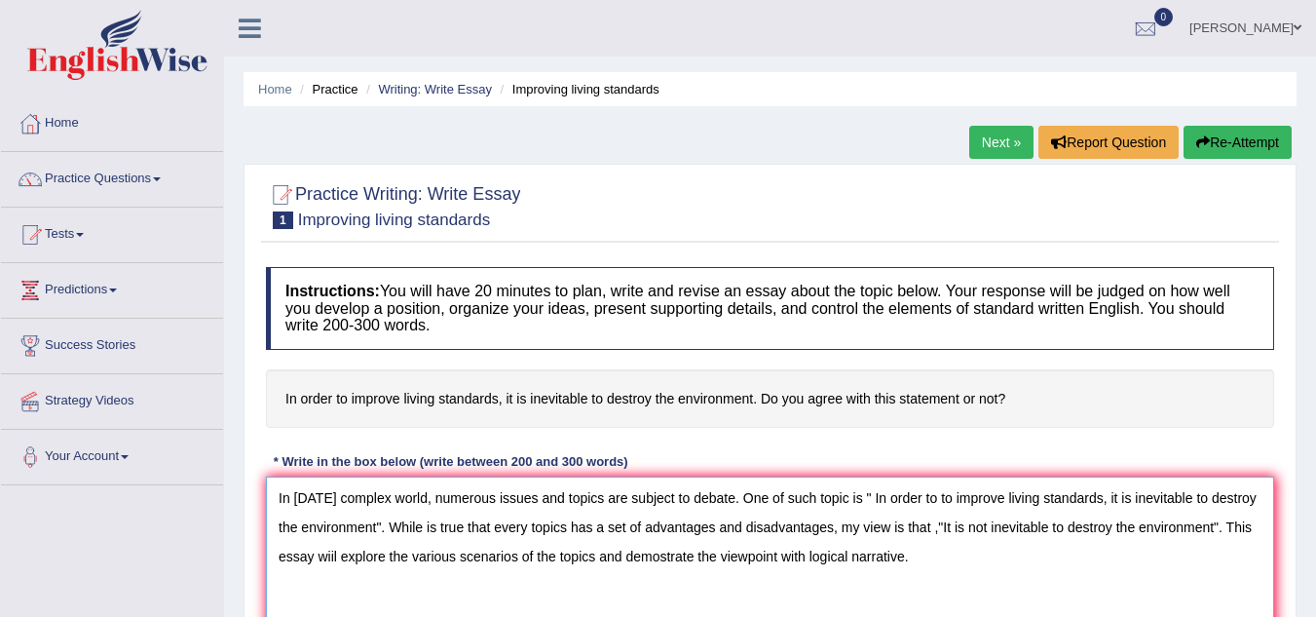
scroll to position [6, 0]
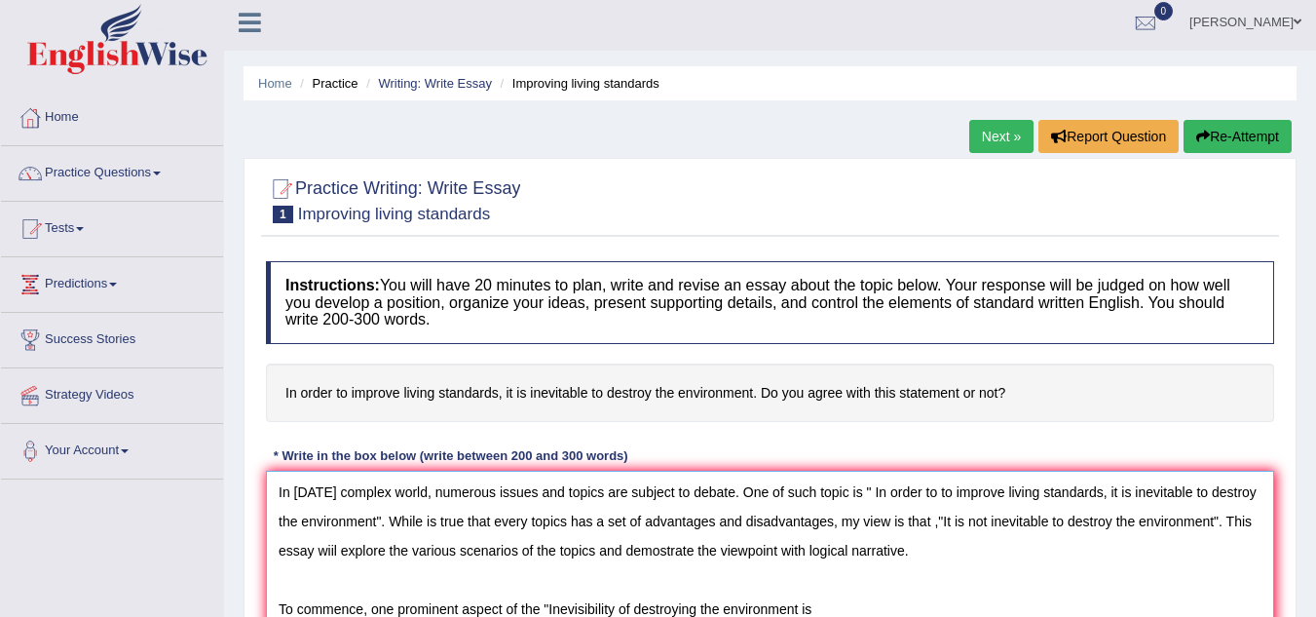
click at [797, 607] on textarea "In [DATE] complex world, numerous issues and topics are subject to debate. One …" at bounding box center [770, 565] width 1008 height 189
click at [825, 610] on textarea "In [DATE] complex world, numerous issues and topics are subject to debate. One …" at bounding box center [770, 565] width 1008 height 189
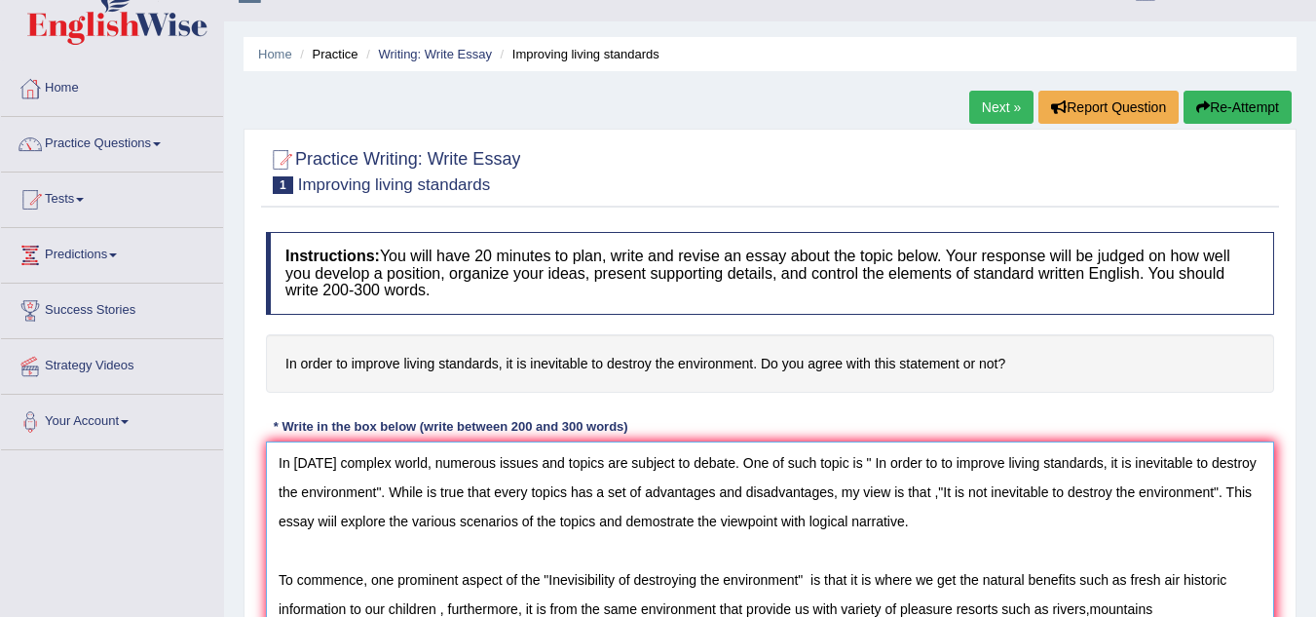
click at [1087, 609] on textarea "In [DATE] complex world, numerous issues and topics are subject to debate. One …" at bounding box center [770, 535] width 1008 height 189
click at [1092, 609] on textarea "In [DATE] complex world, numerous issues and topics are subject to debate. One …" at bounding box center [770, 535] width 1008 height 189
click at [1087, 610] on textarea "In [DATE] complex world, numerous issues and topics are subject to debate. One …" at bounding box center [770, 535] width 1008 height 189
click at [1090, 610] on textarea "In [DATE] complex world, numerous issues and topics are subject to debate. One …" at bounding box center [770, 535] width 1008 height 189
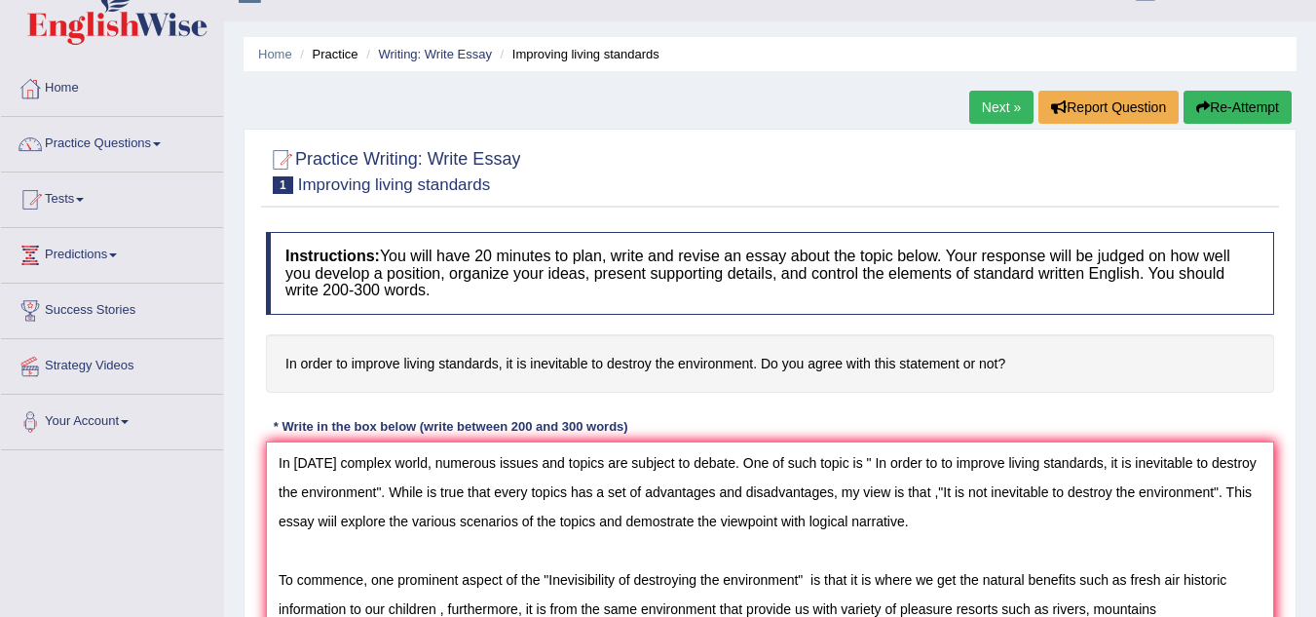
click at [1159, 609] on textarea "In [DATE] complex world, numerous issues and topics are subject to debate. One …" at bounding box center [770, 535] width 1008 height 189
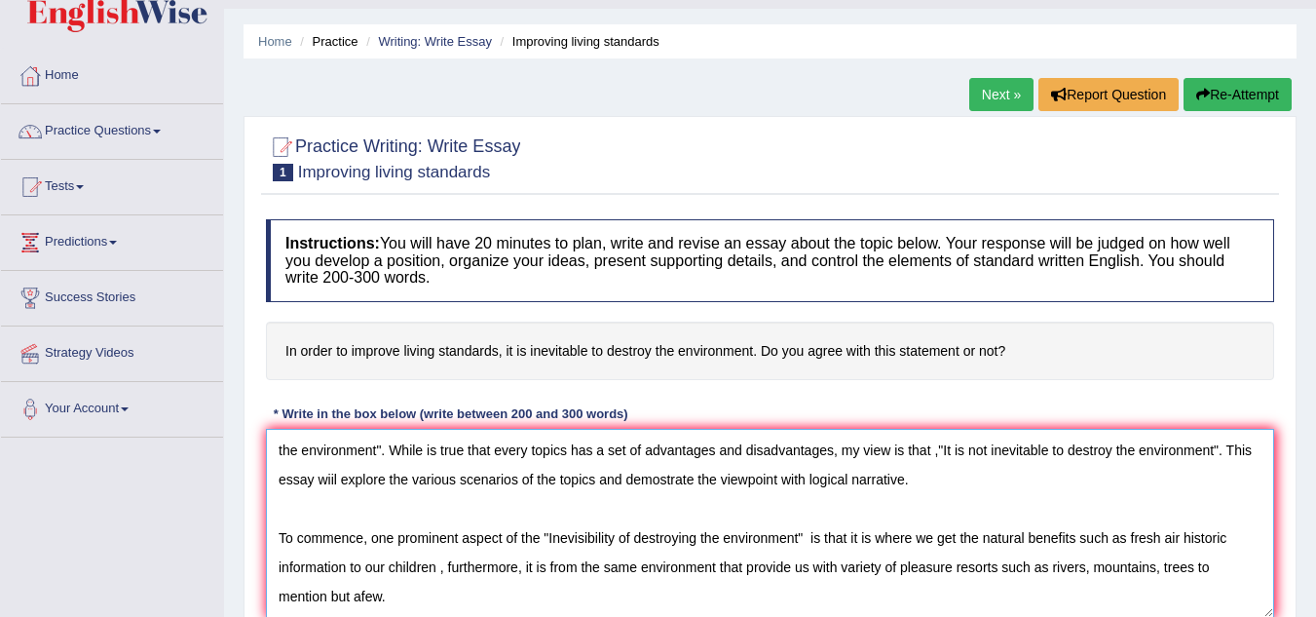
scroll to position [75, 0]
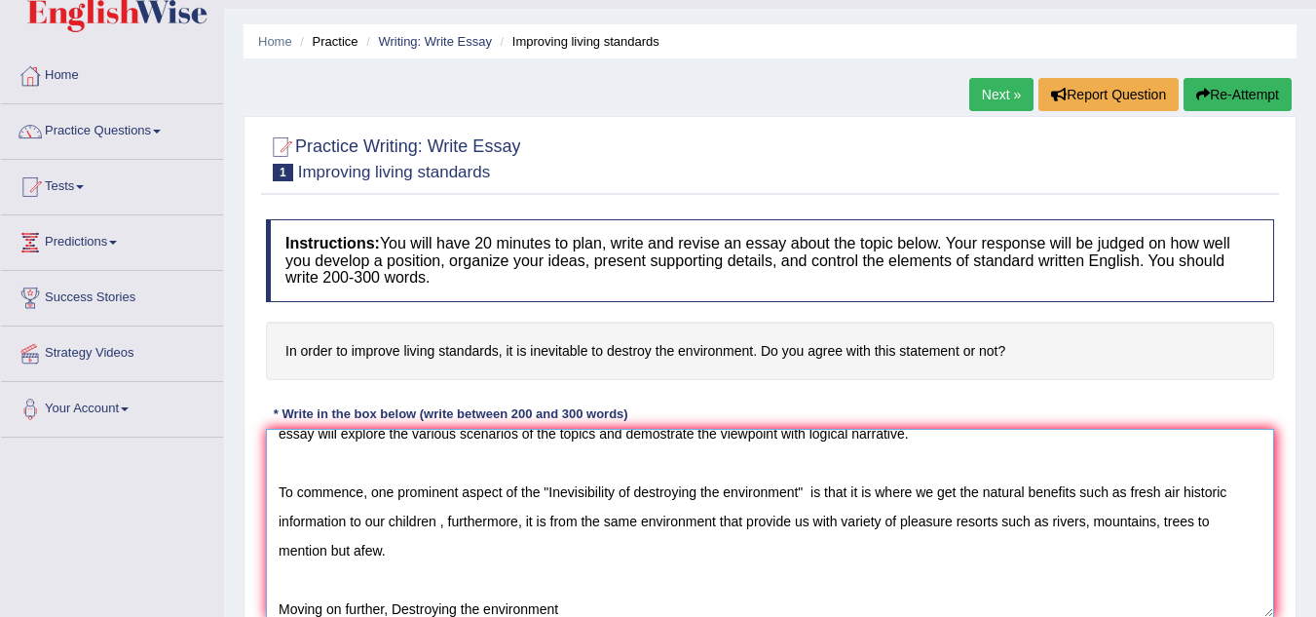
click at [389, 605] on textarea "In [DATE] complex world, numerous issues and topics are subject to debate. One …" at bounding box center [770, 523] width 1008 height 189
click at [386, 610] on textarea "In [DATE] complex world, numerous issues and topics are subject to debate. One …" at bounding box center [770, 523] width 1008 height 189
click at [394, 610] on textarea "In [DATE] complex world, numerous issues and topics are subject to debate. One …" at bounding box center [770, 523] width 1008 height 189
click at [566, 609] on textarea "In [DATE] complex world, numerous issues and topics are subject to debate. One …" at bounding box center [770, 523] width 1008 height 189
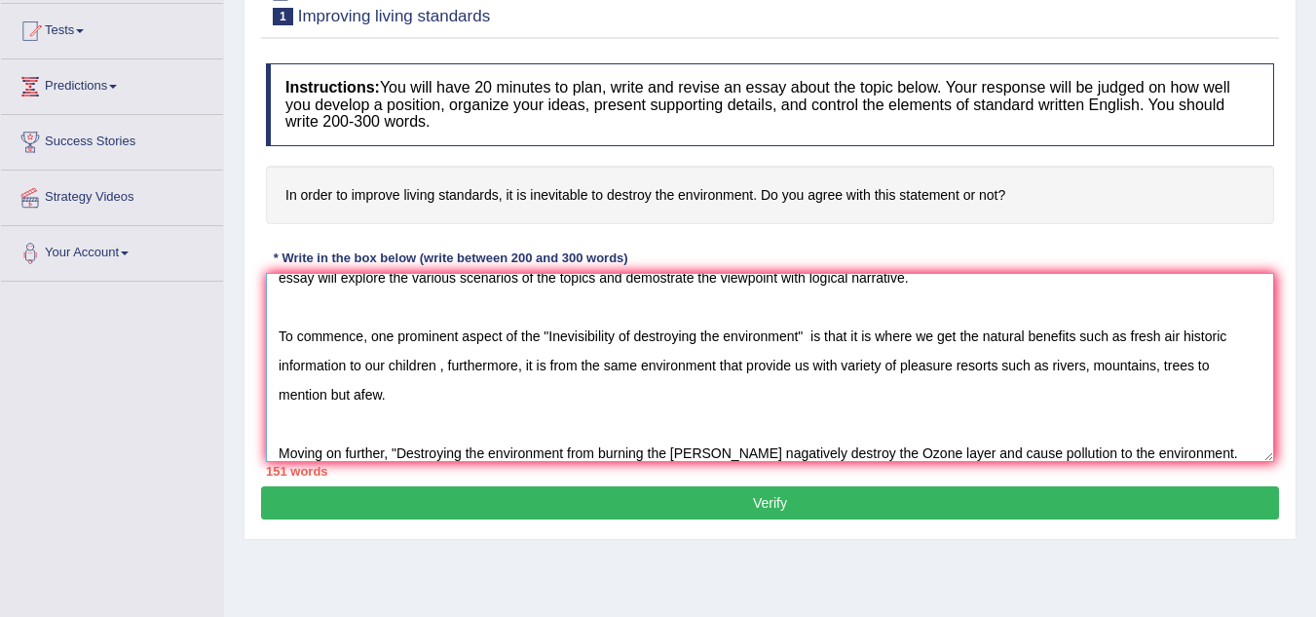
scroll to position [104, 0]
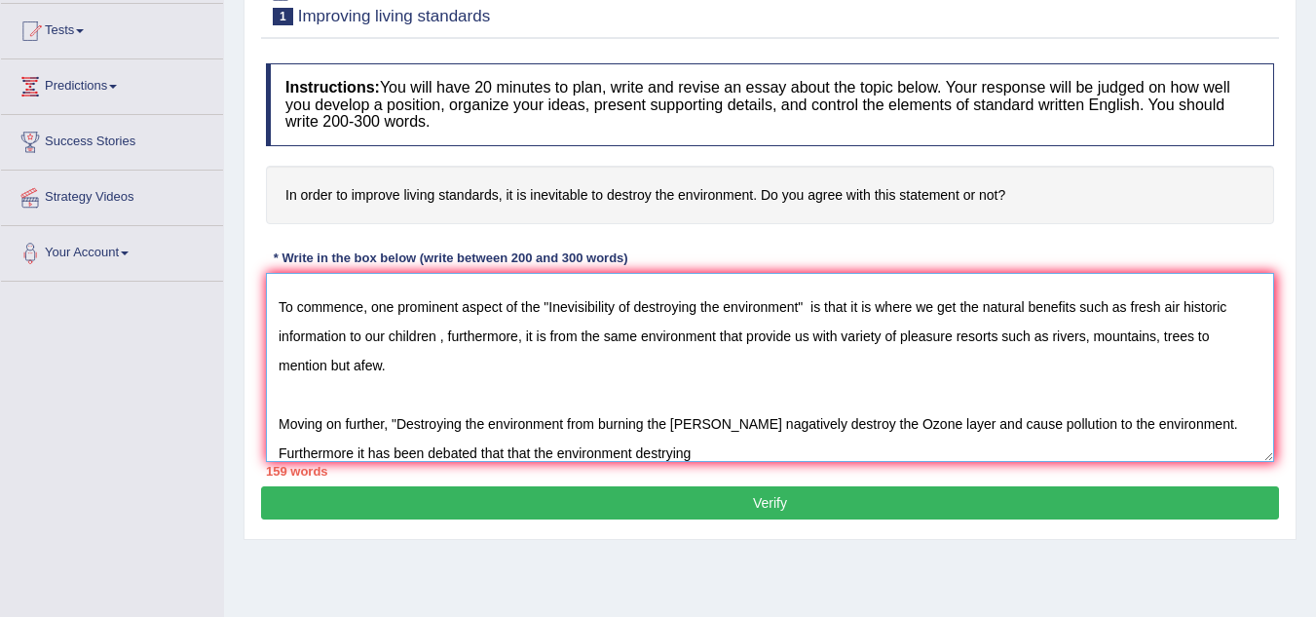
click at [576, 454] on textarea "In [DATE] complex world, numerous issues and topics are subject to debate. One …" at bounding box center [770, 367] width 1008 height 189
click at [612, 453] on textarea "In [DATE] complex world, numerous issues and topics are subject to debate. One …" at bounding box center [770, 367] width 1008 height 189
click at [412, 451] on textarea "In [DATE] complex world, numerous issues and topics are subject to debate. One …" at bounding box center [770, 367] width 1008 height 189
click at [415, 452] on textarea "In [DATE] complex world, numerous issues and topics are subject to debate. One …" at bounding box center [770, 367] width 1008 height 189
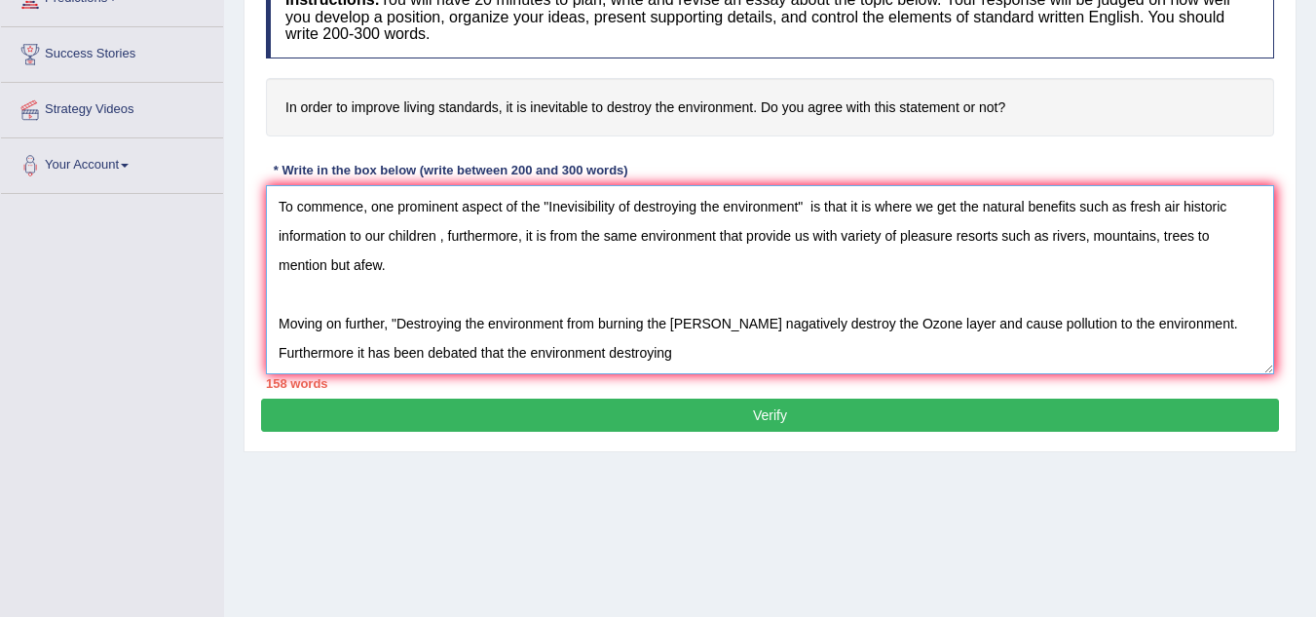
scroll to position [406, 0]
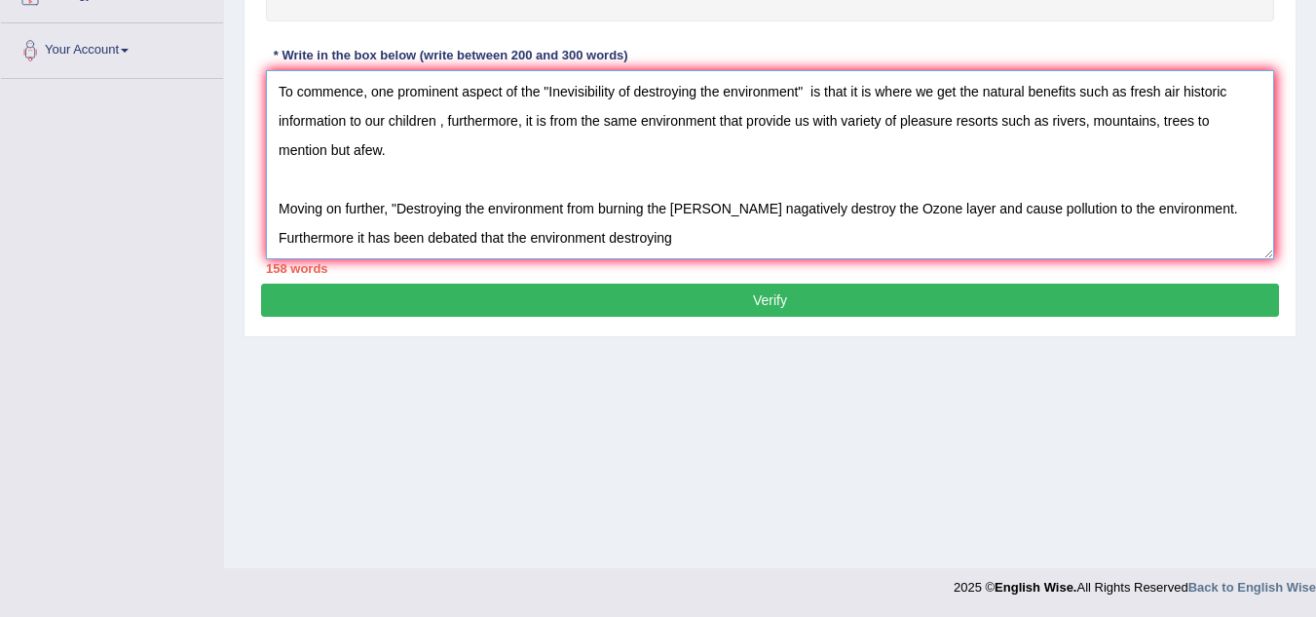
drag, startPoint x: 415, startPoint y: 452, endPoint x: 678, endPoint y: 623, distance: 313.5
click at [651, 232] on textarea "In [DATE] complex world, numerous issues and topics are subject to debate. One …" at bounding box center [770, 164] width 1008 height 189
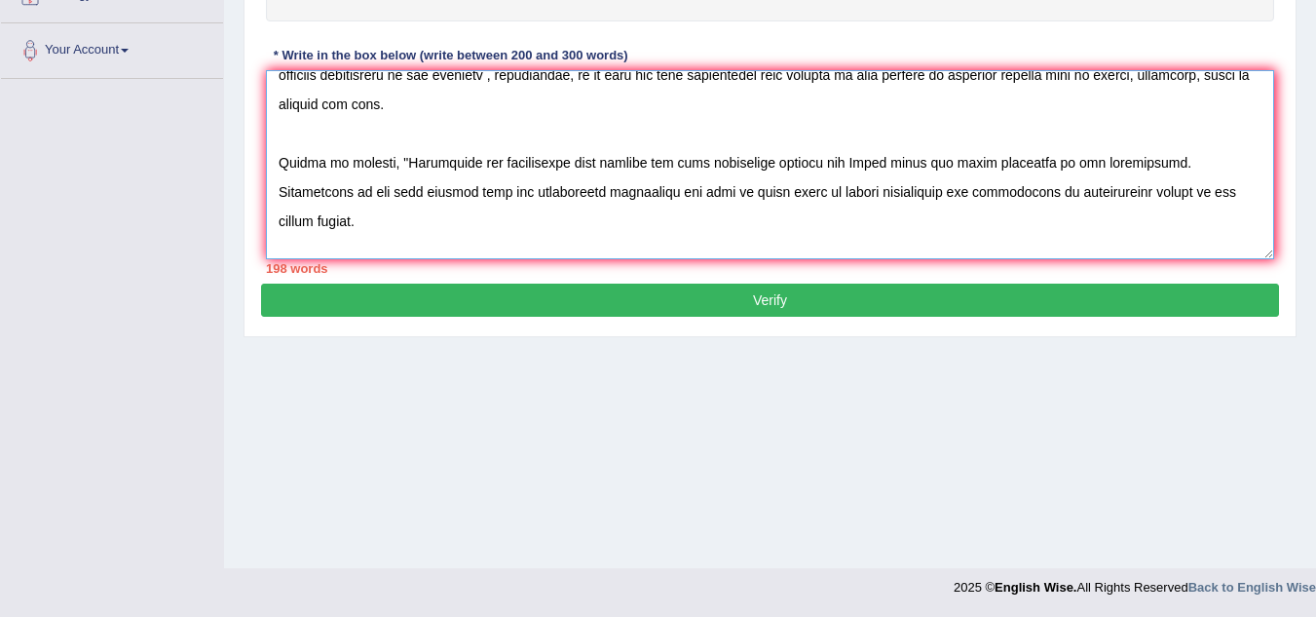
scroll to position [192, 0]
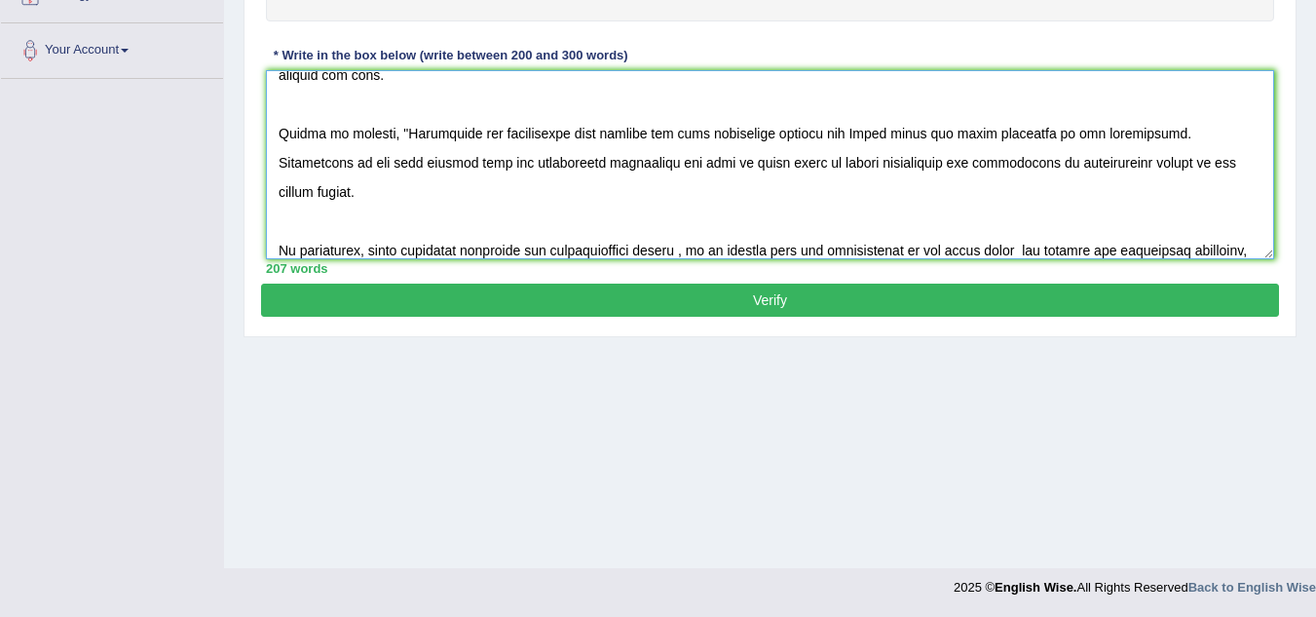
click at [625, 251] on textarea at bounding box center [770, 164] width 1008 height 189
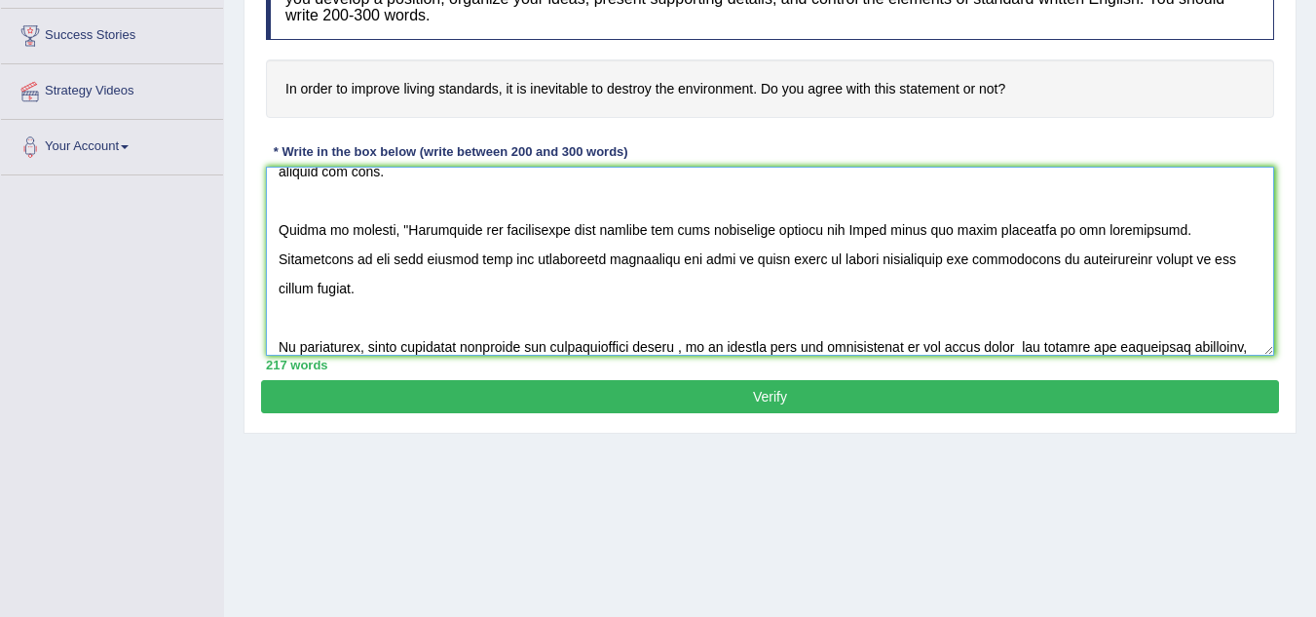
scroll to position [313, 0]
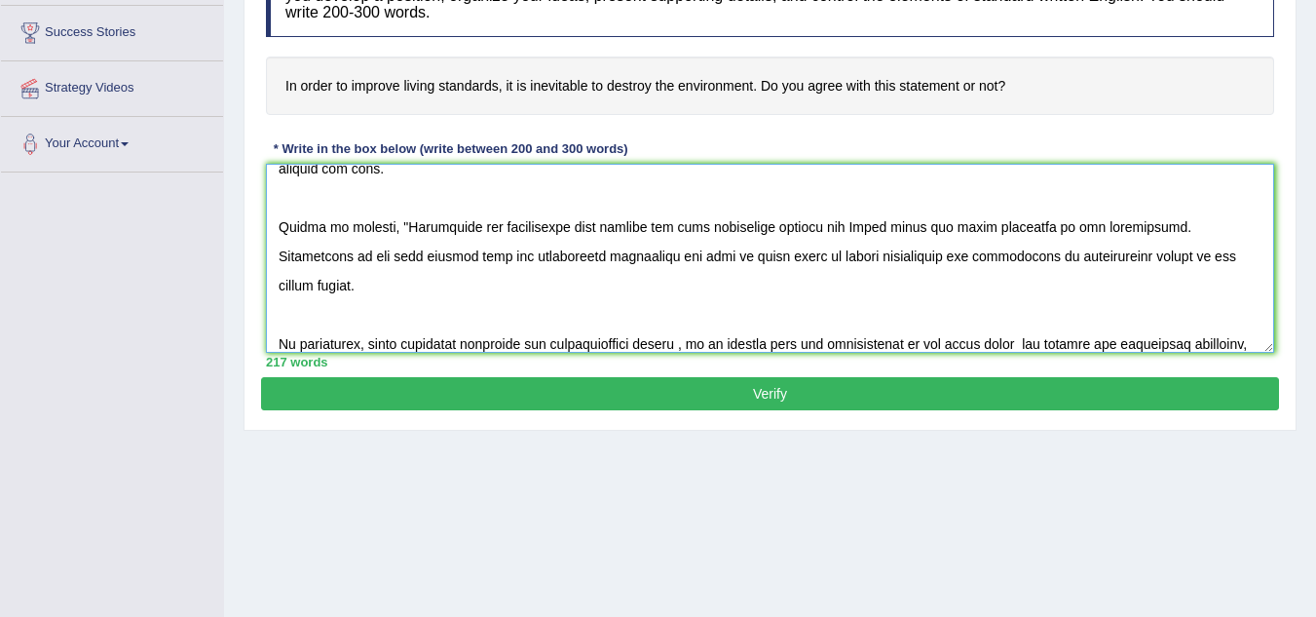
click at [561, 224] on textarea at bounding box center [770, 258] width 1008 height 189
click at [563, 227] on textarea at bounding box center [770, 258] width 1008 height 189
type textarea "In [DATE] complex world, numerous issues and topics are subject to debate. One …"
click at [860, 397] on button "Verify" at bounding box center [770, 393] width 1018 height 33
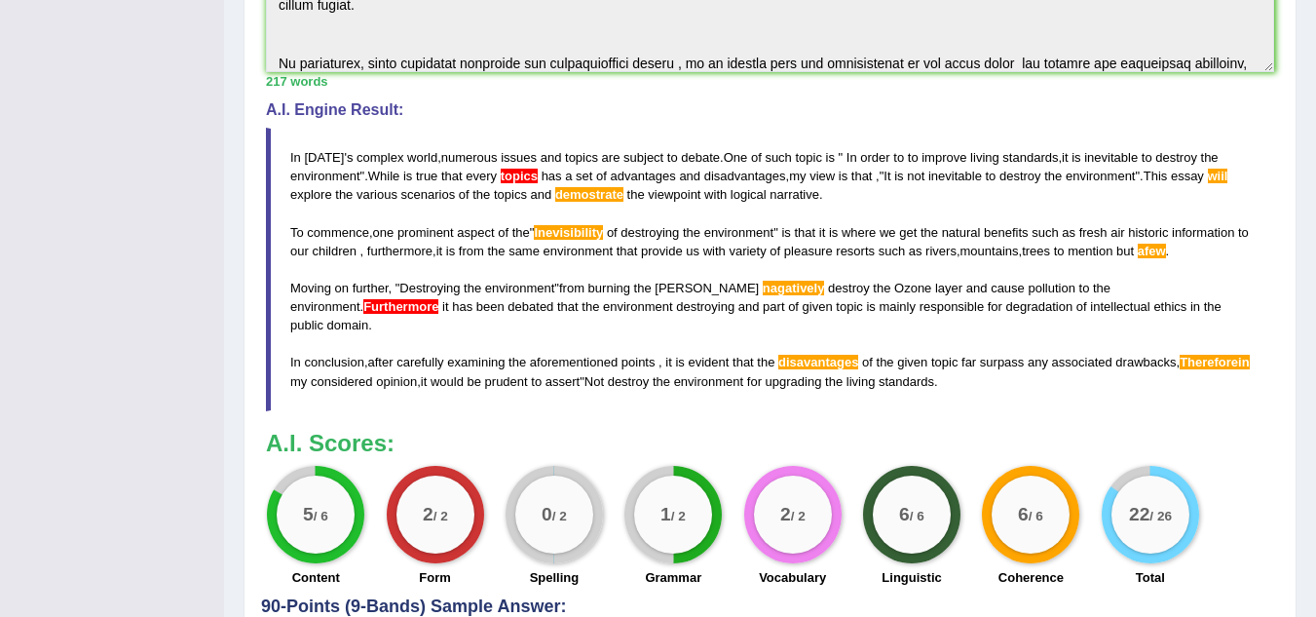
scroll to position [547, 0]
